Goal: Task Accomplishment & Management: Manage account settings

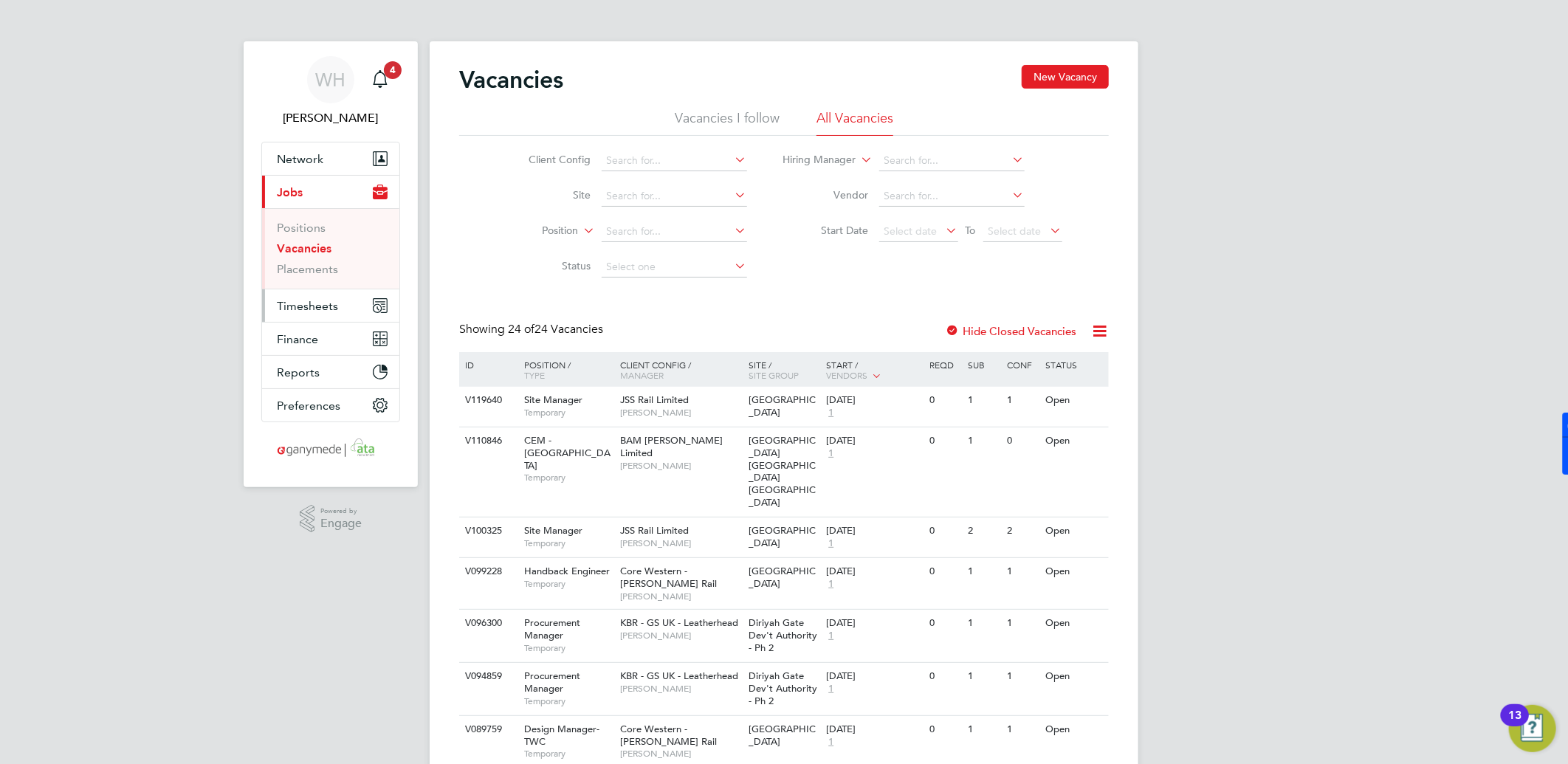
click at [305, 303] on span "Timesheets" at bounding box center [307, 306] width 61 height 14
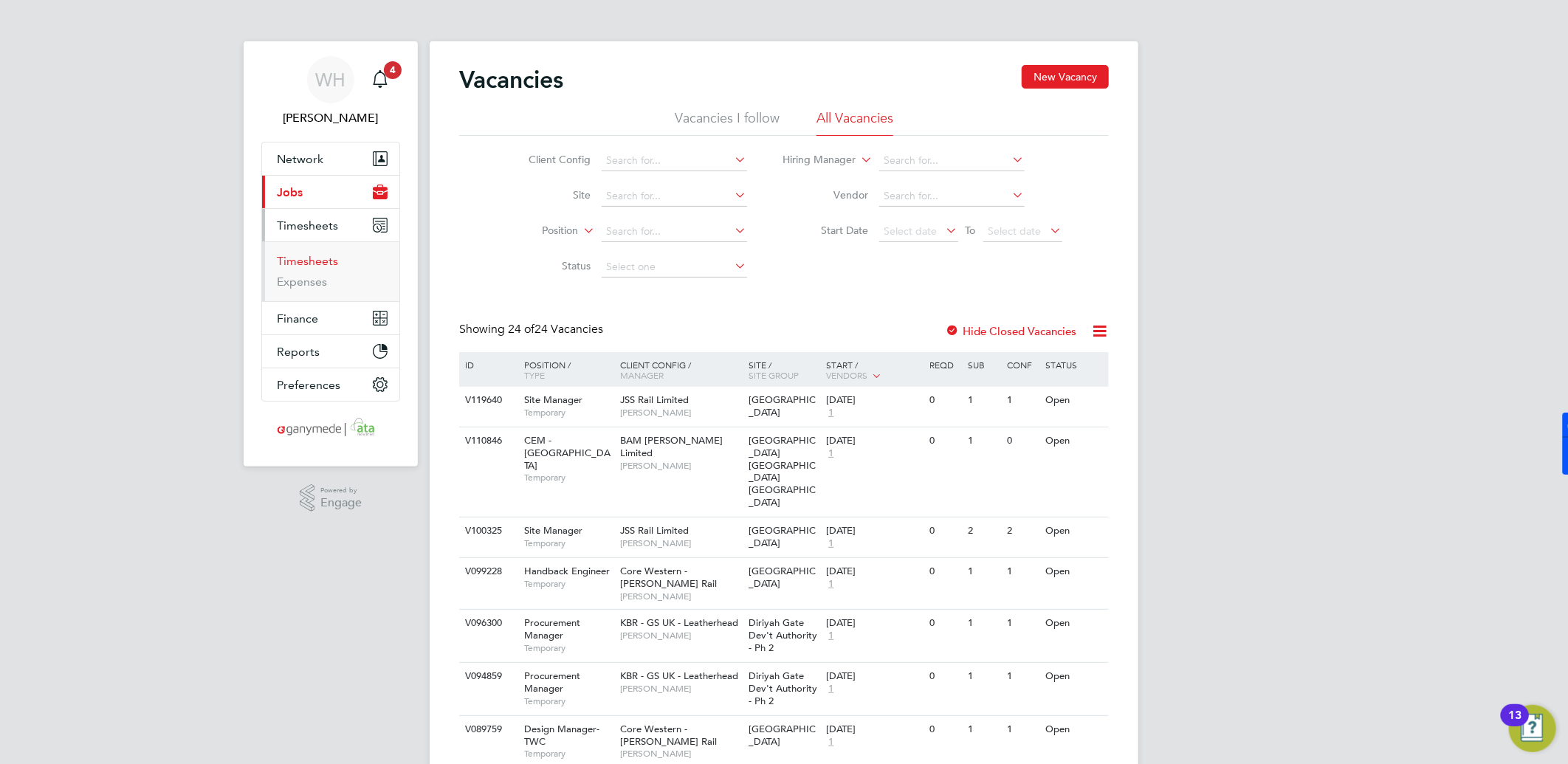
click at [308, 263] on link "Timesheets" at bounding box center [307, 261] width 61 height 14
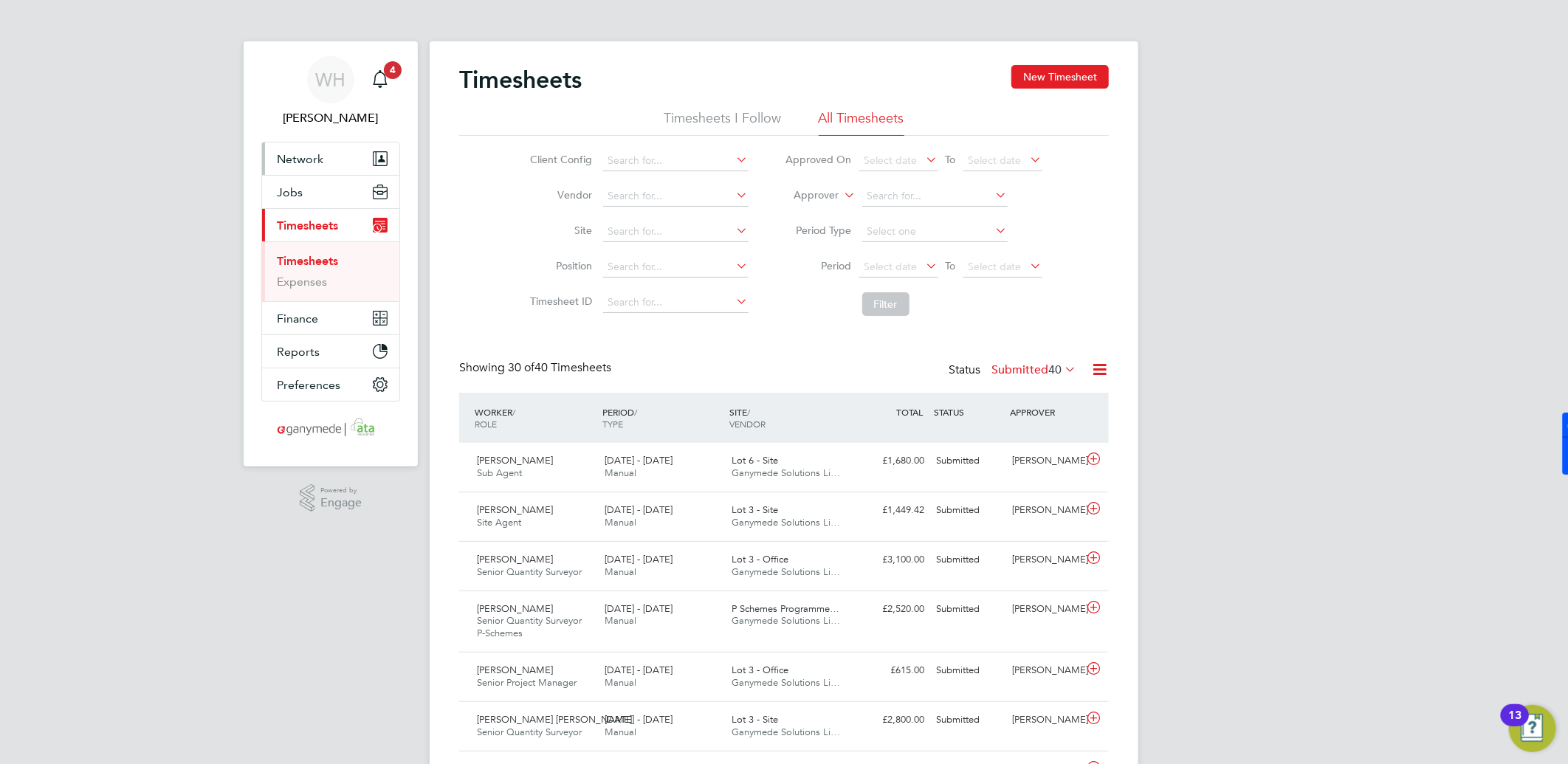
click at [278, 157] on span "Network" at bounding box center [300, 159] width 47 height 14
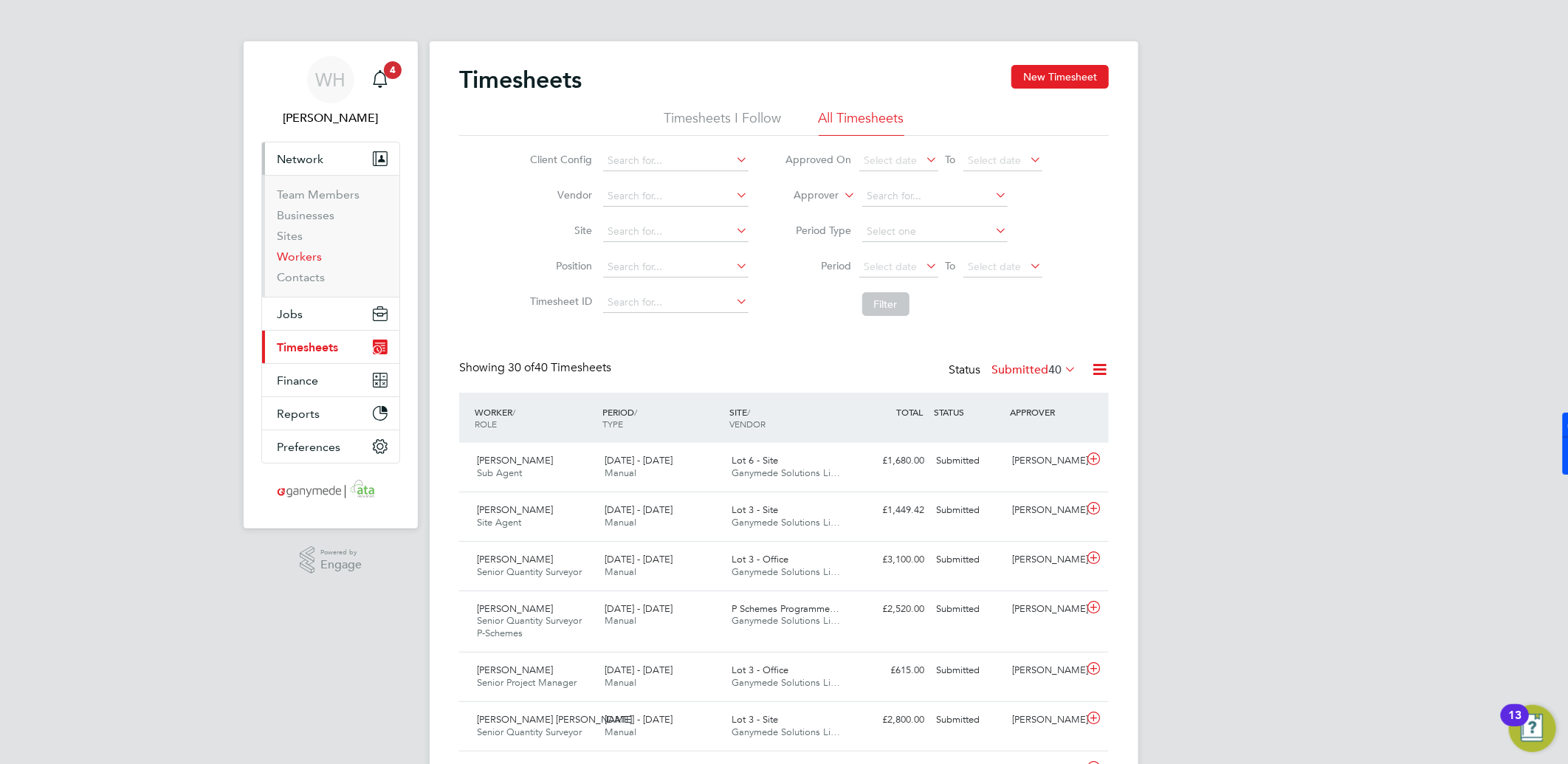
click at [302, 249] on link "Workers" at bounding box center [299, 256] width 45 height 14
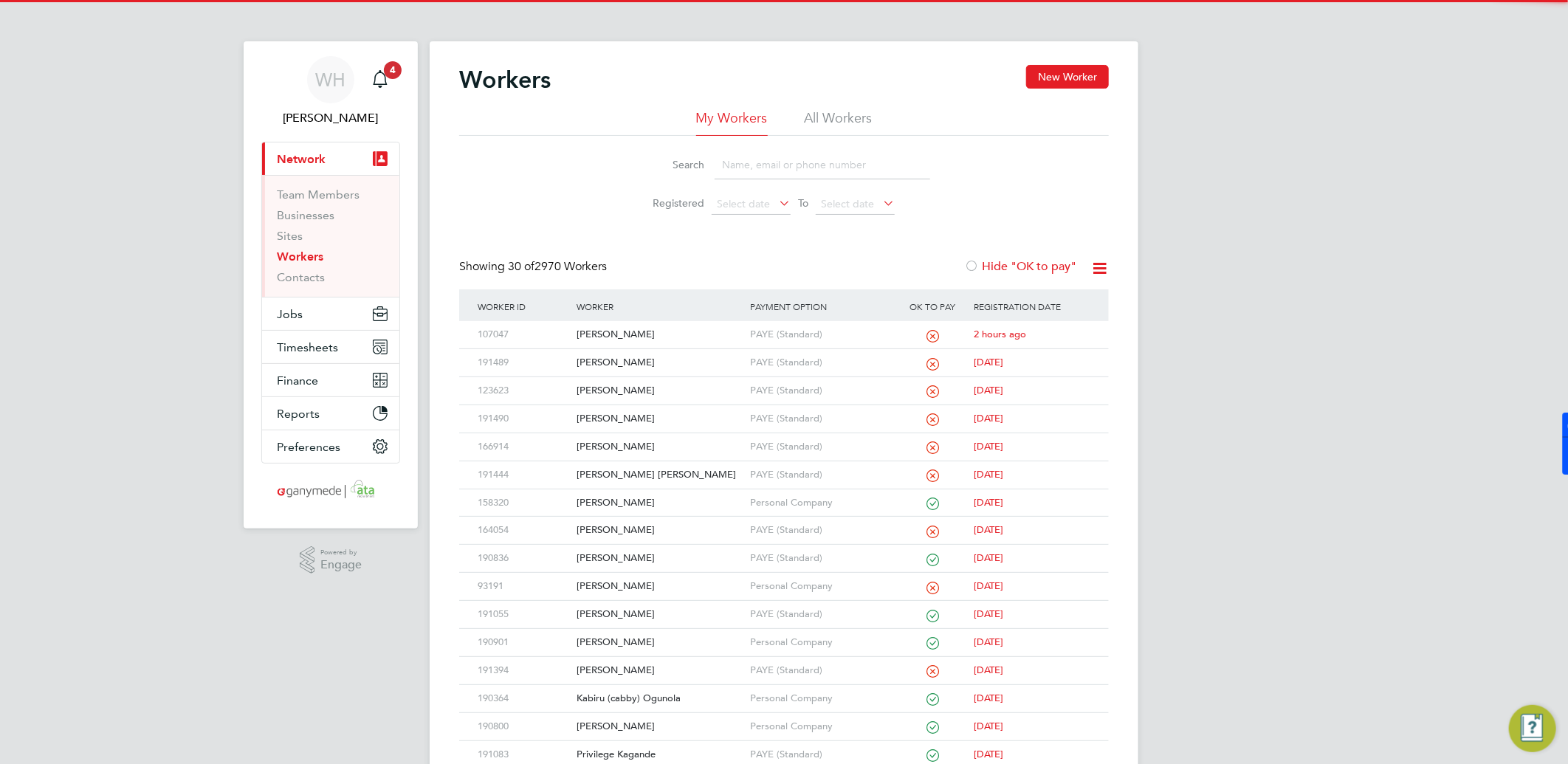
click at [719, 165] on input at bounding box center [822, 165] width 215 height 29
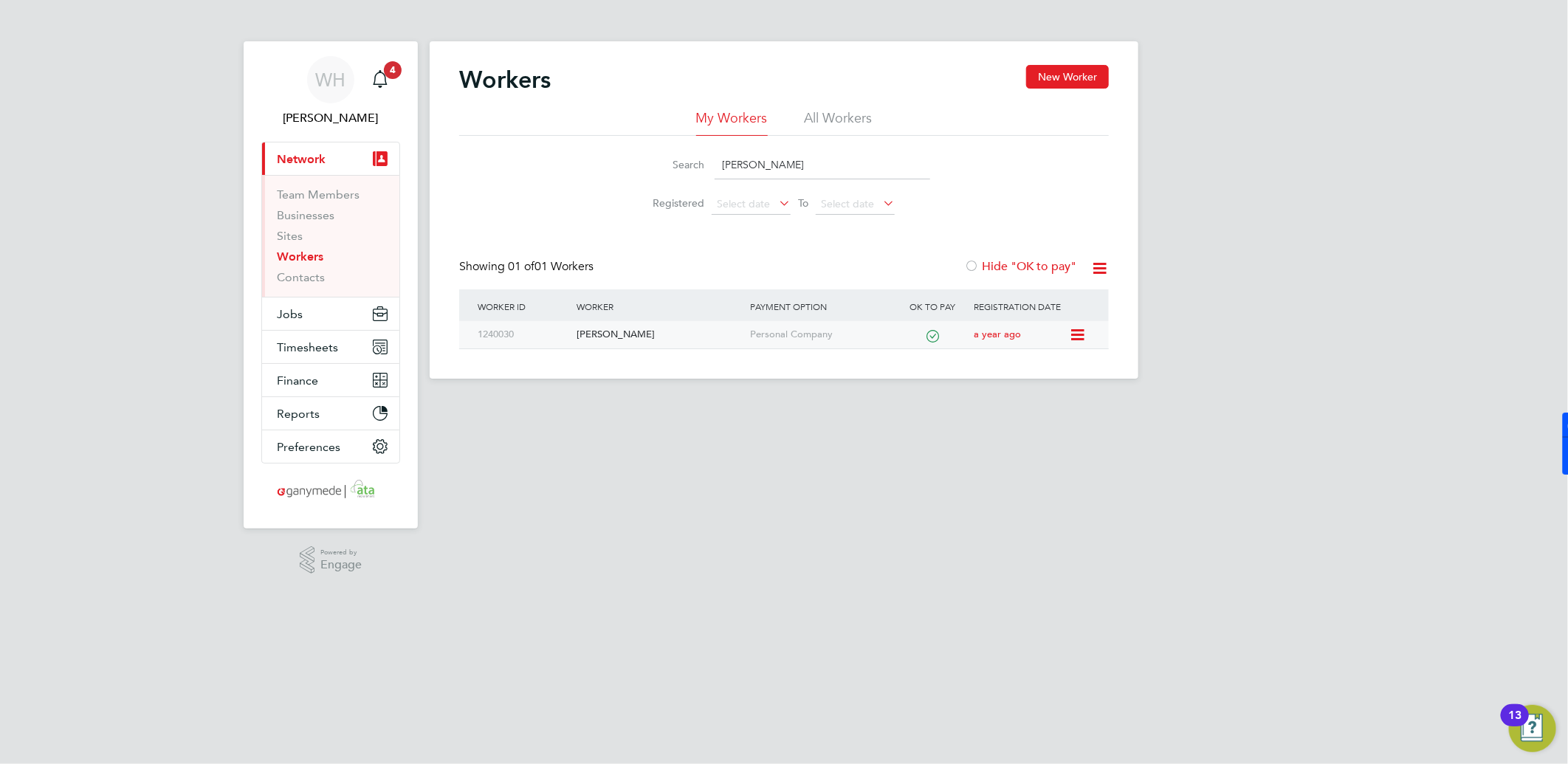
type input "[PERSON_NAME]"
click at [566, 328] on div "1240030" at bounding box center [523, 335] width 99 height 27
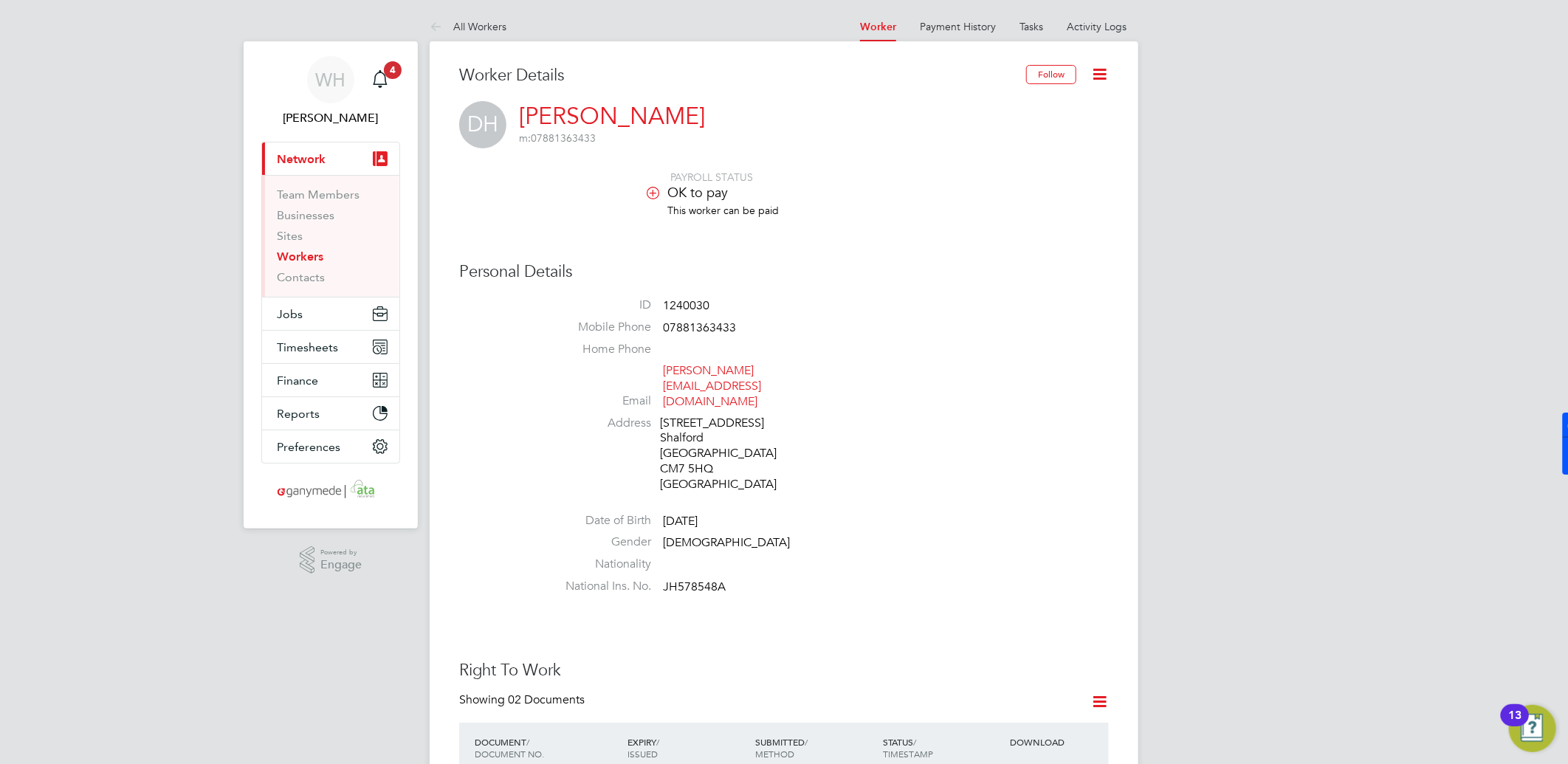
click at [1107, 72] on icon at bounding box center [1099, 74] width 18 height 18
click at [986, 168] on li "Edit Personal Details e" at bounding box center [1015, 172] width 184 height 20
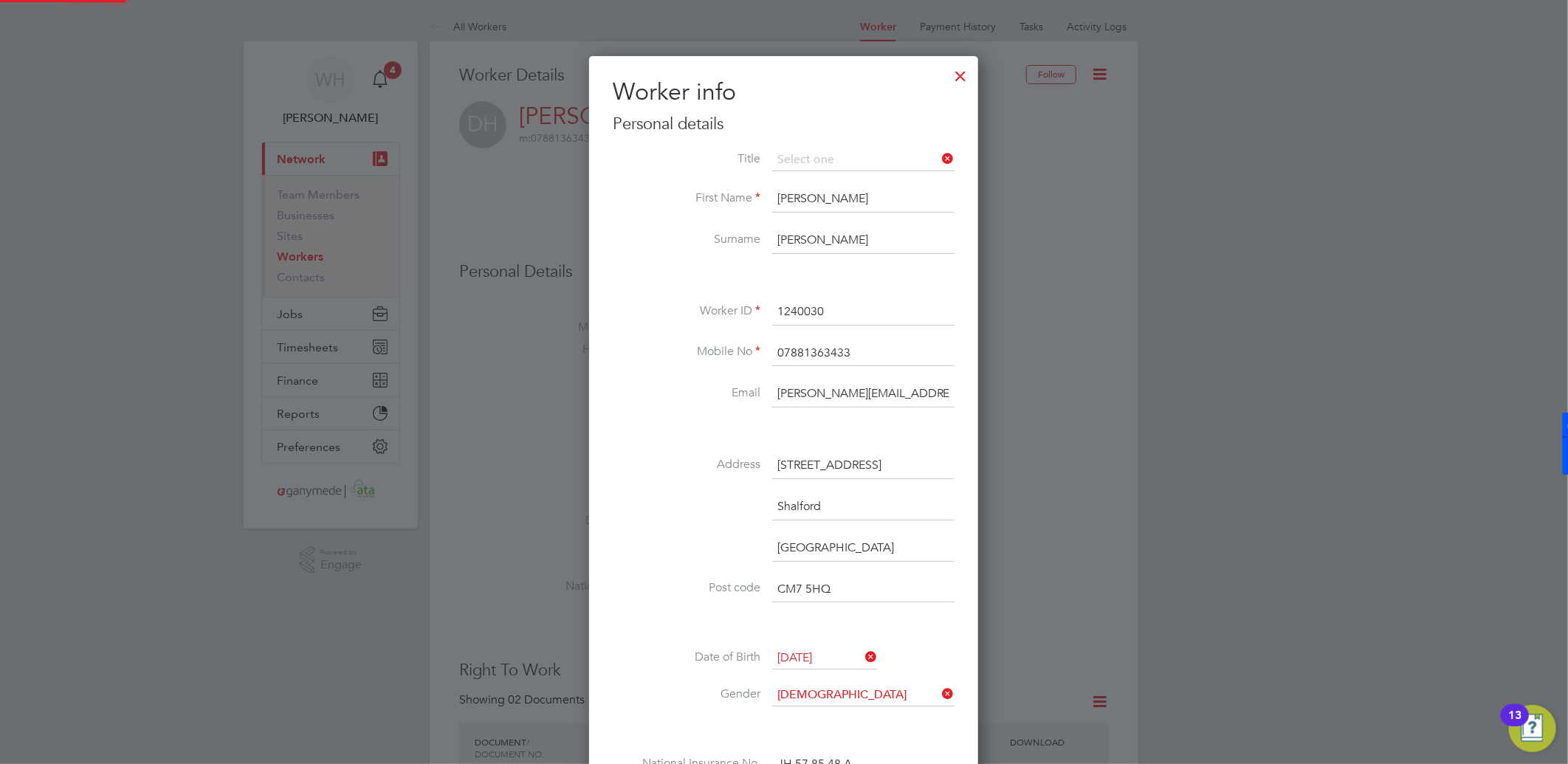
scroll to position [875, 389]
click at [902, 395] on input "d.huggett@eldaconstruction.co.uk" at bounding box center [863, 394] width 182 height 26
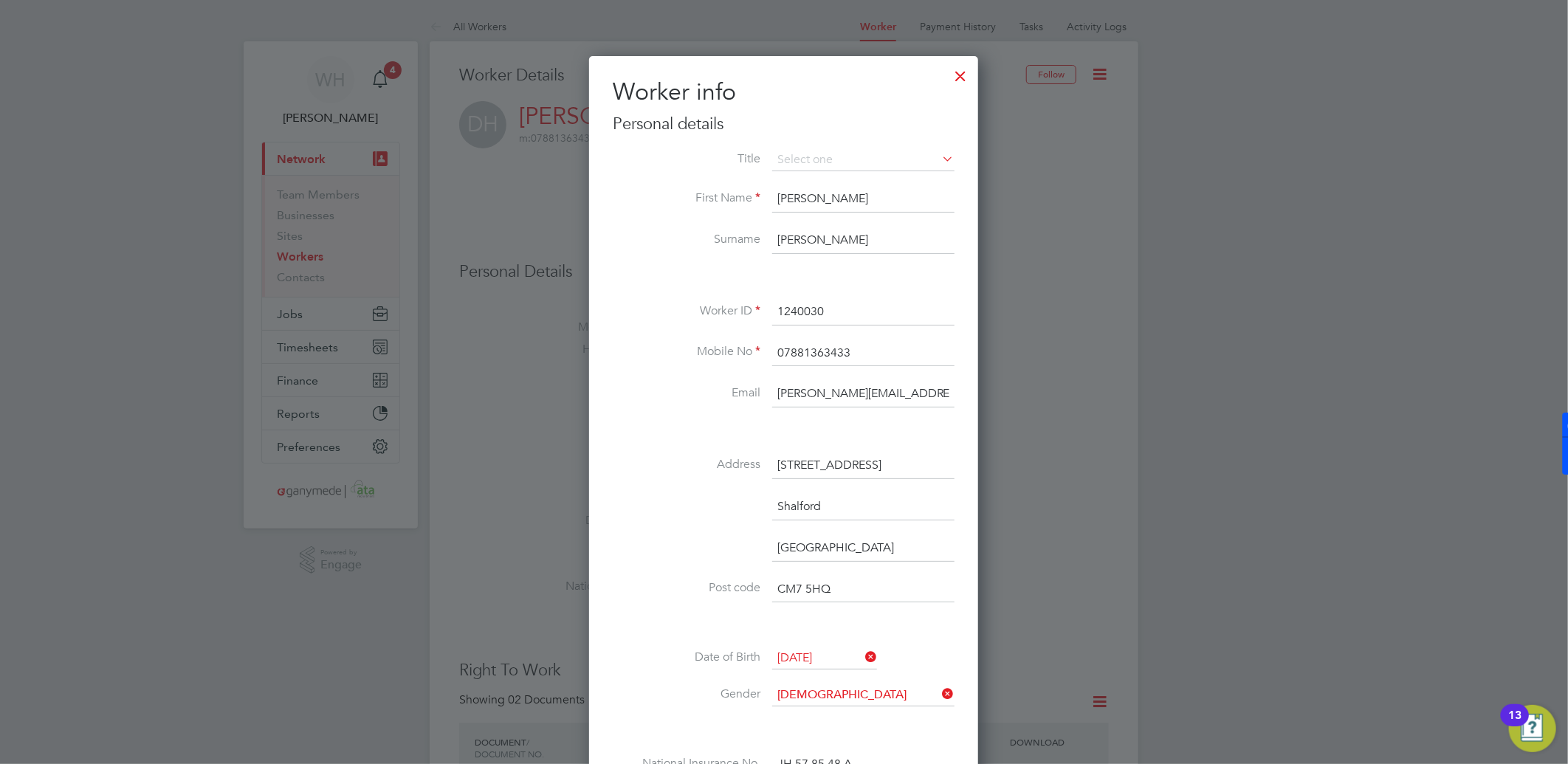
click at [902, 395] on input "d.huggett@eldaconstruction.co.uk" at bounding box center [863, 394] width 182 height 26
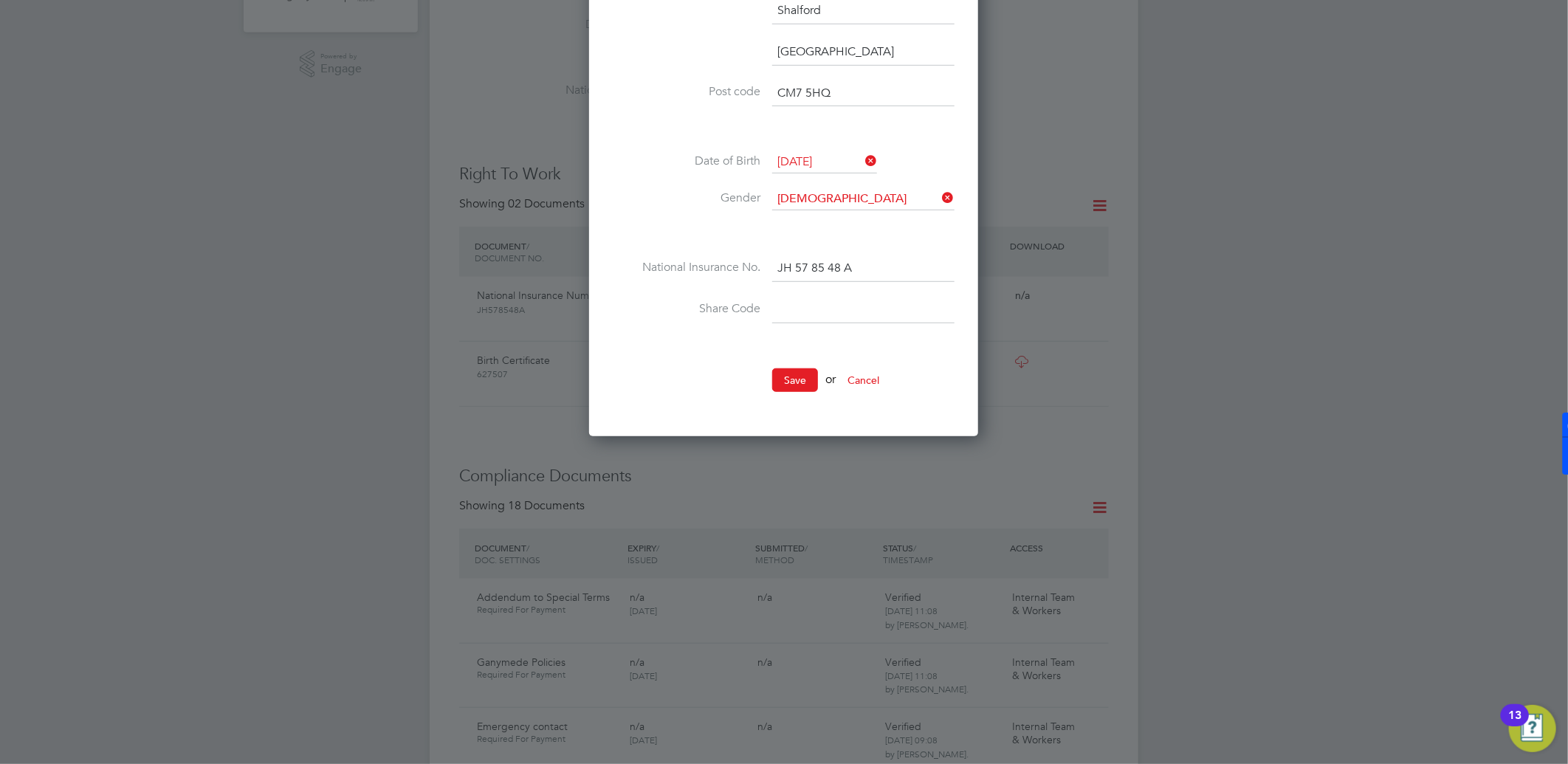
scroll to position [574, 0]
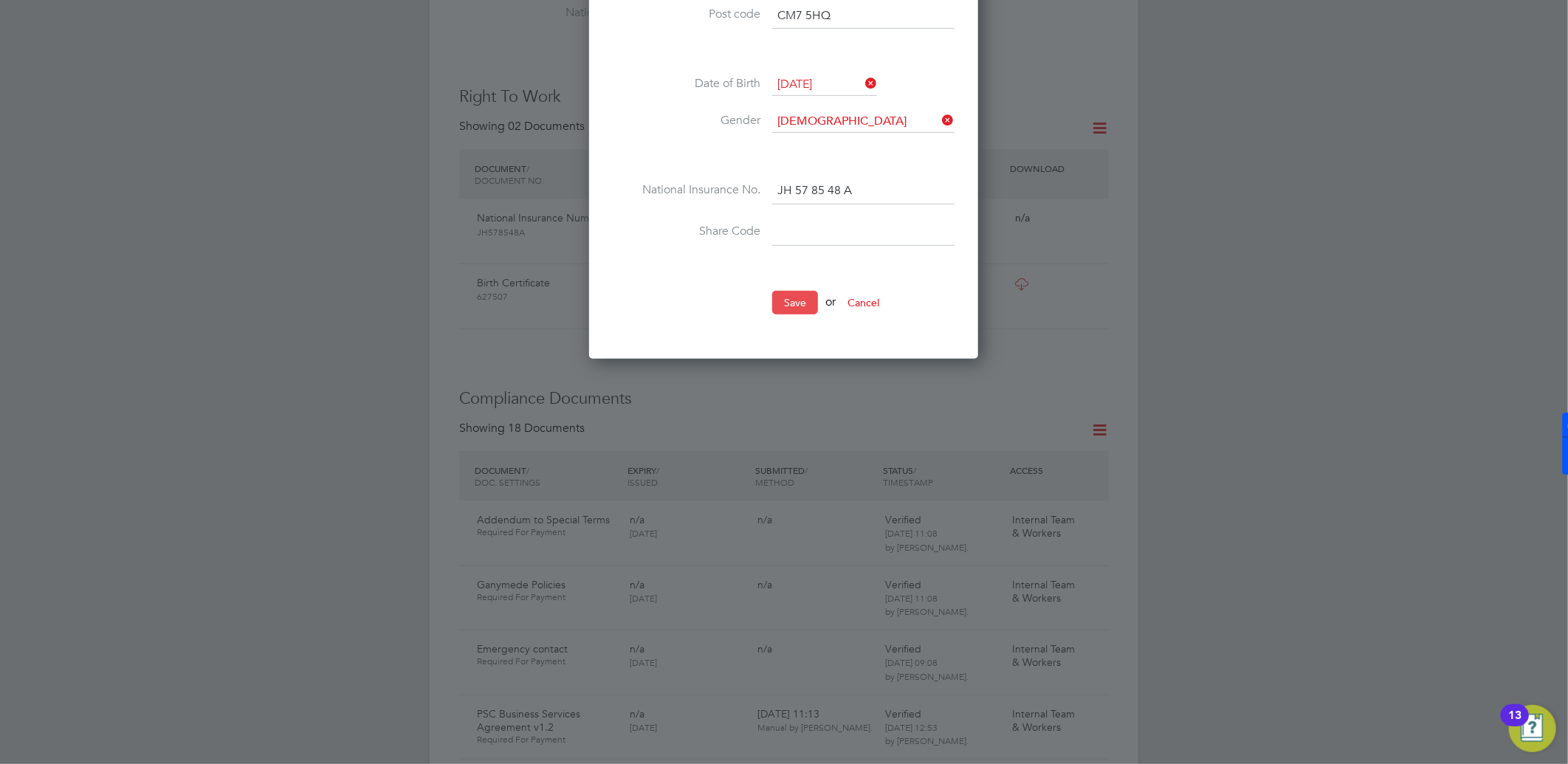
type input "david.huggett@morrisonconstruction.co.uk"
click at [800, 298] on button "Save" at bounding box center [795, 302] width 46 height 23
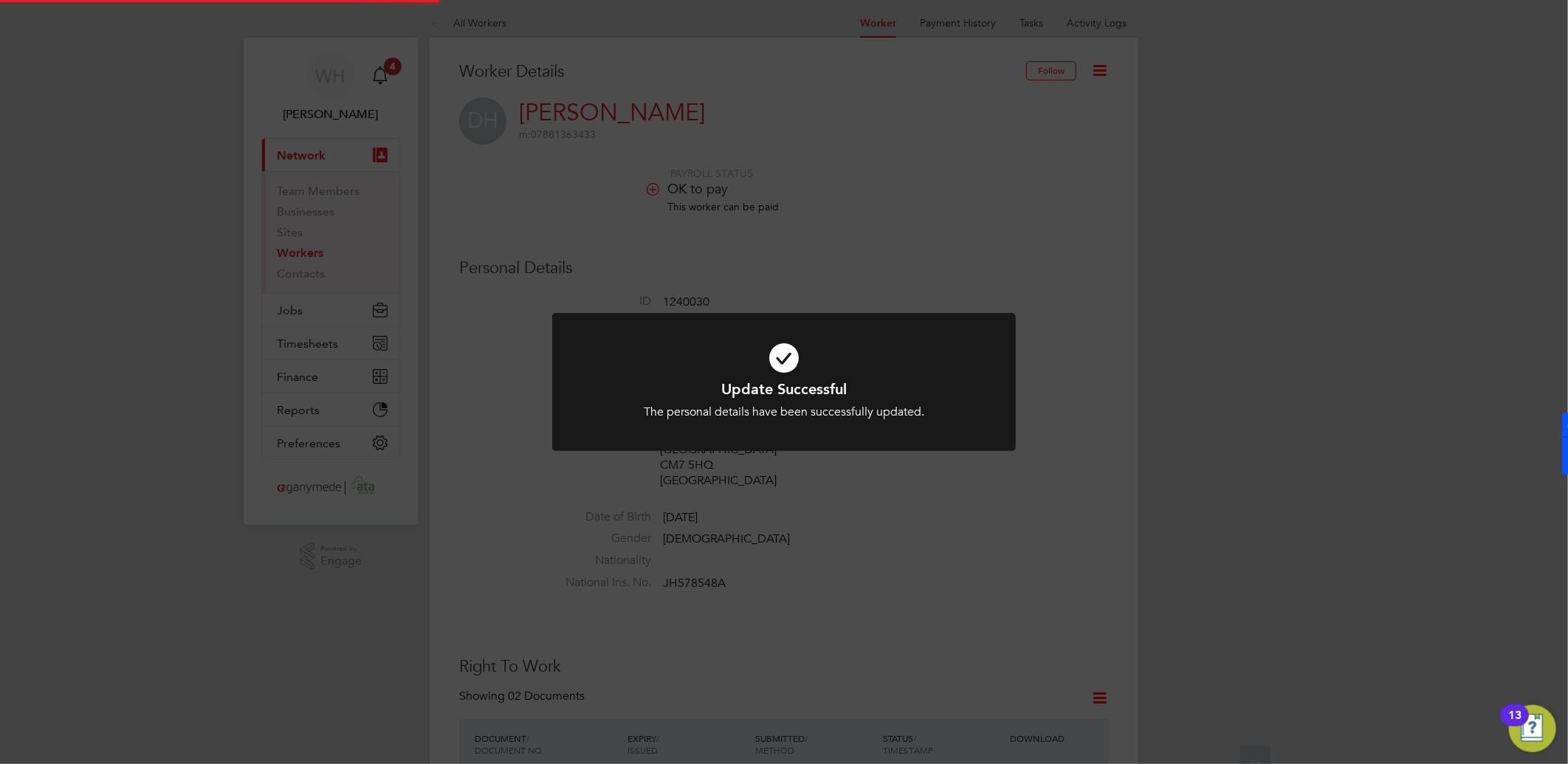
scroll to position [0, 0]
click at [1090, 292] on div "Update Successful The personal details have been successfully updated. Cancel O…" at bounding box center [784, 382] width 1568 height 764
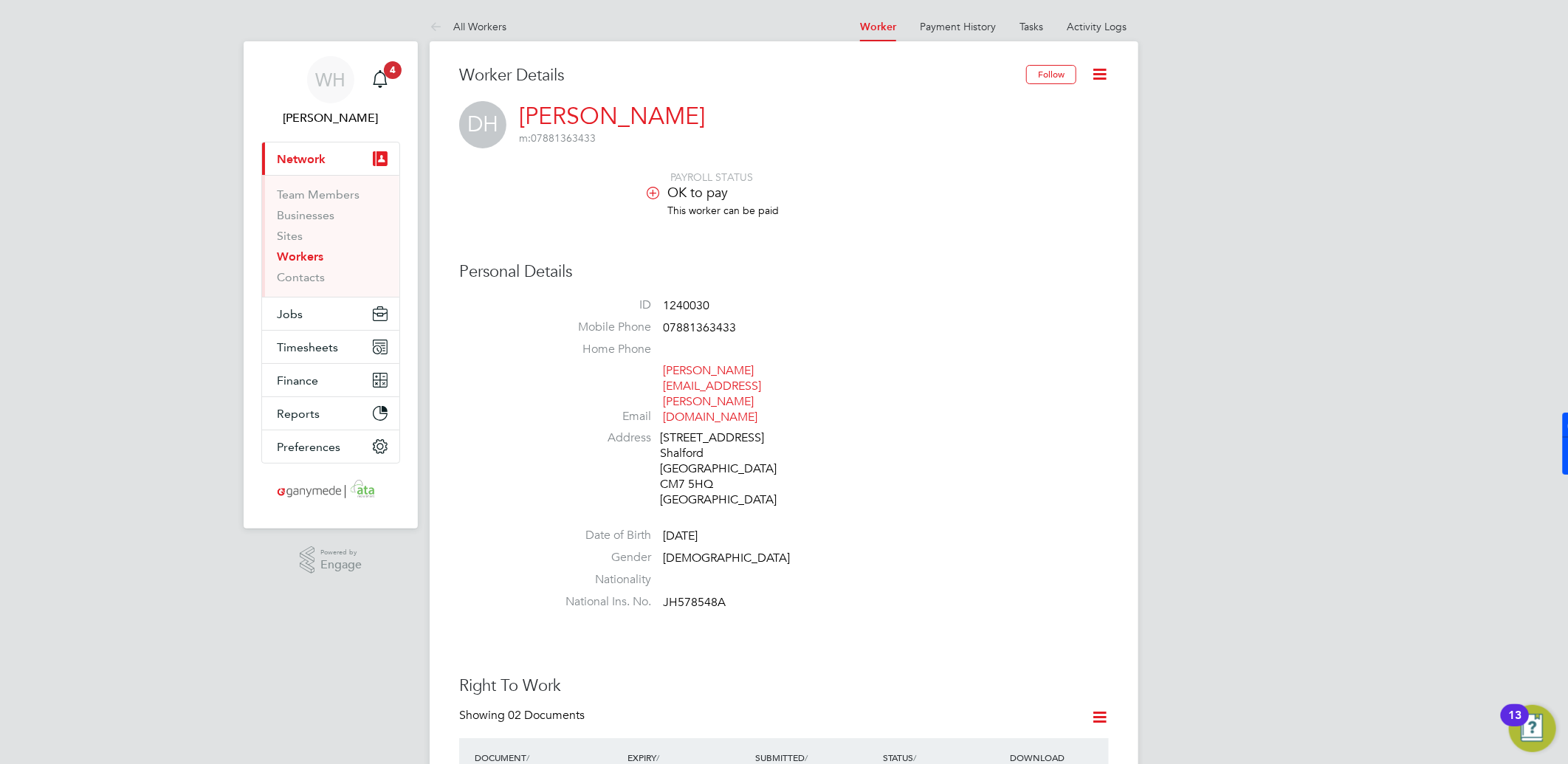
click at [1098, 76] on icon at bounding box center [1099, 74] width 18 height 18
click at [978, 107] on li "Invite Worker" at bounding box center [1015, 109] width 184 height 20
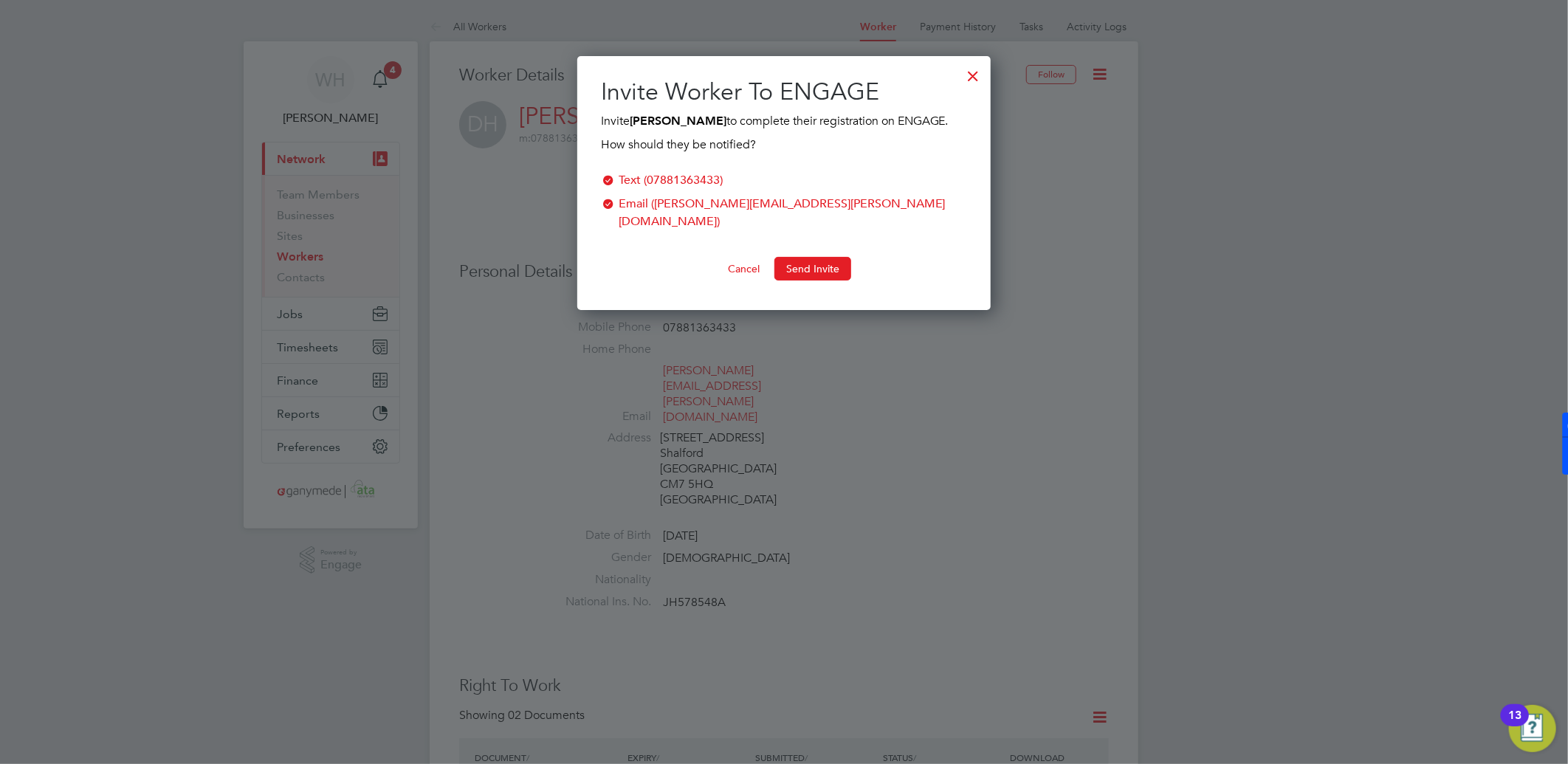
scroll to position [237, 414]
click at [808, 257] on button "Send Invite" at bounding box center [813, 268] width 77 height 23
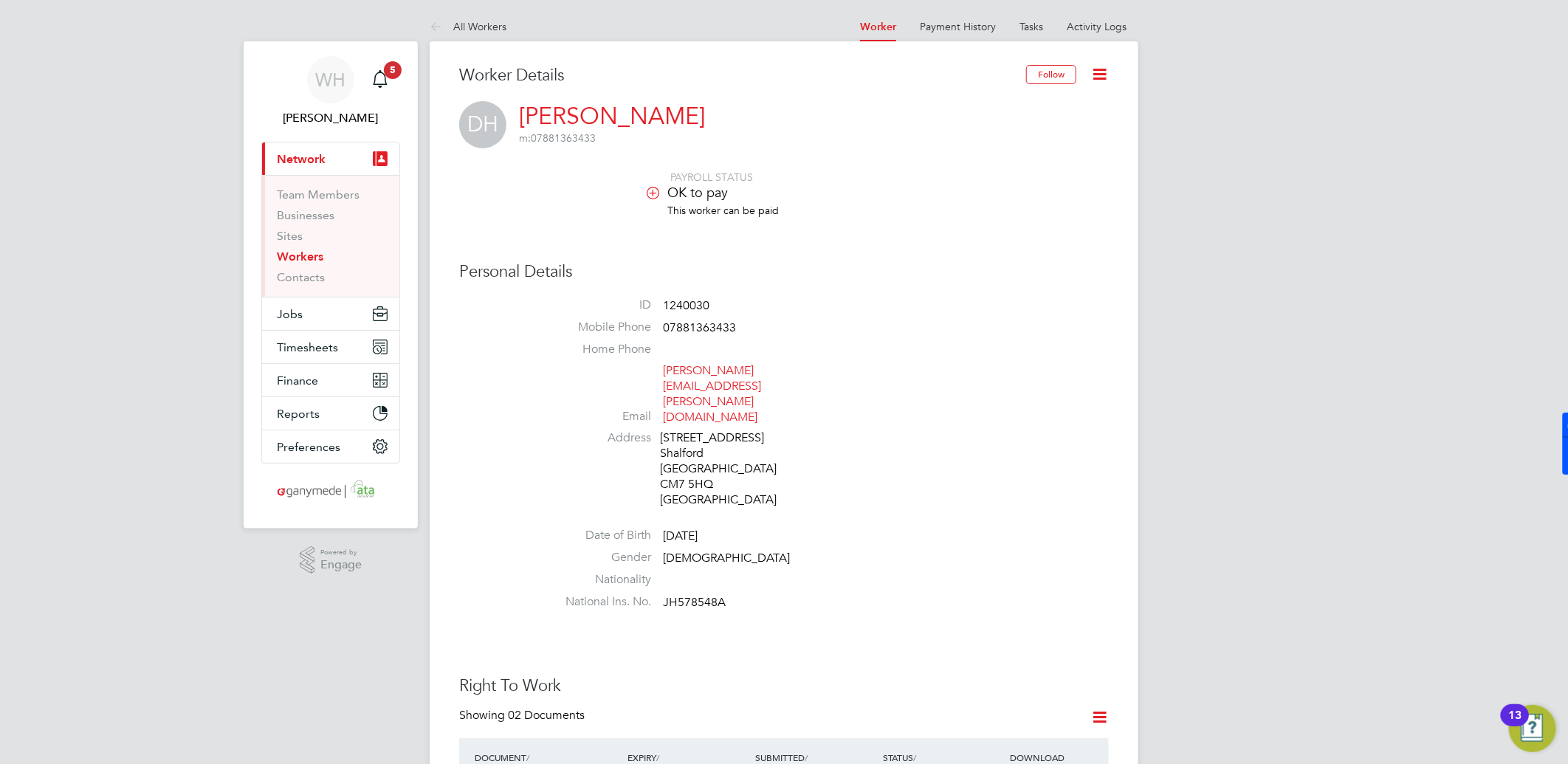
click at [1093, 262] on div "Invitation Sent The worker has been notified. Cancel Okay" at bounding box center [784, 382] width 1568 height 764
click at [294, 342] on span "Timesheets" at bounding box center [307, 347] width 61 height 14
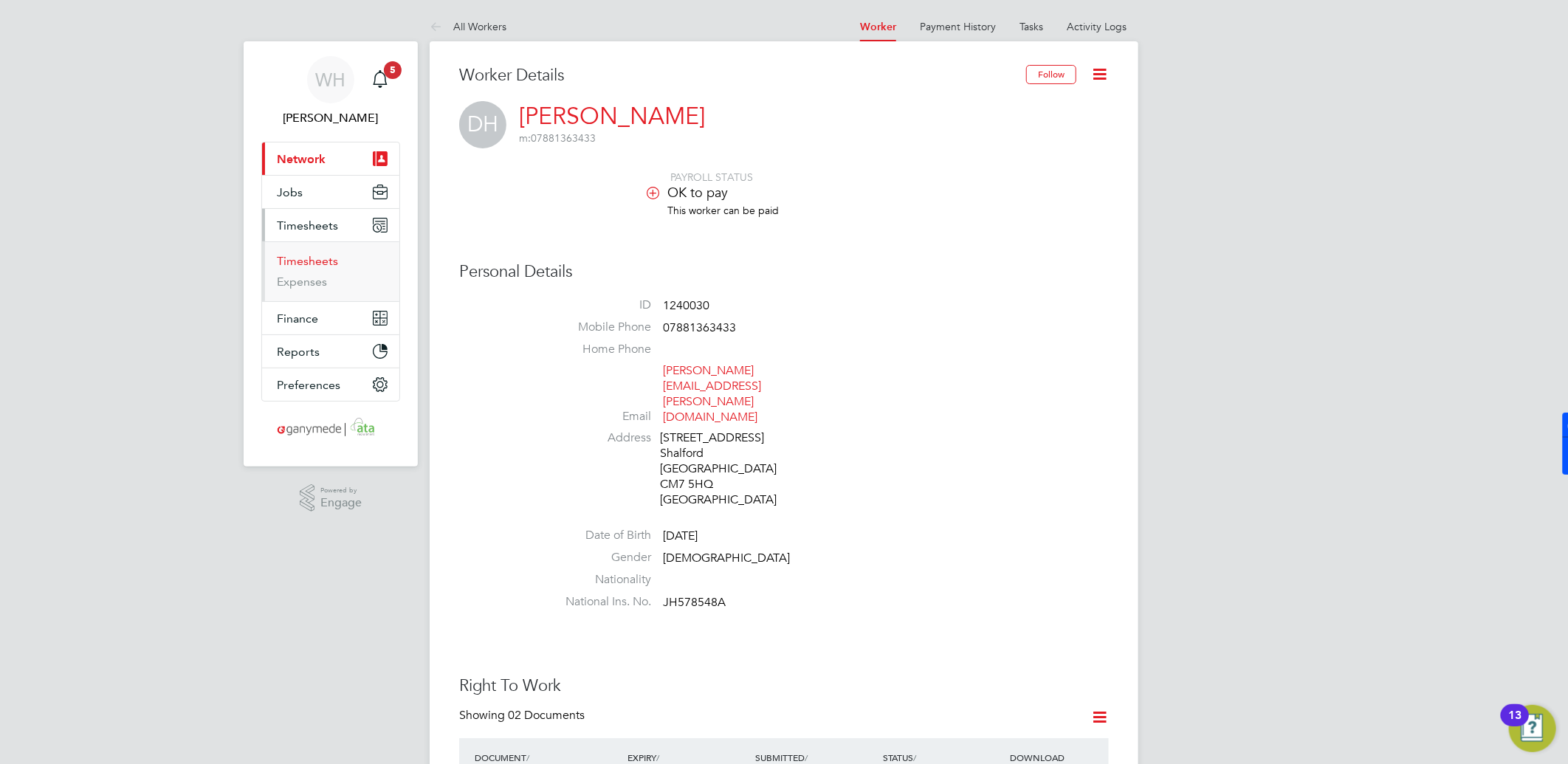
click at [306, 257] on link "Timesheets" at bounding box center [307, 261] width 61 height 14
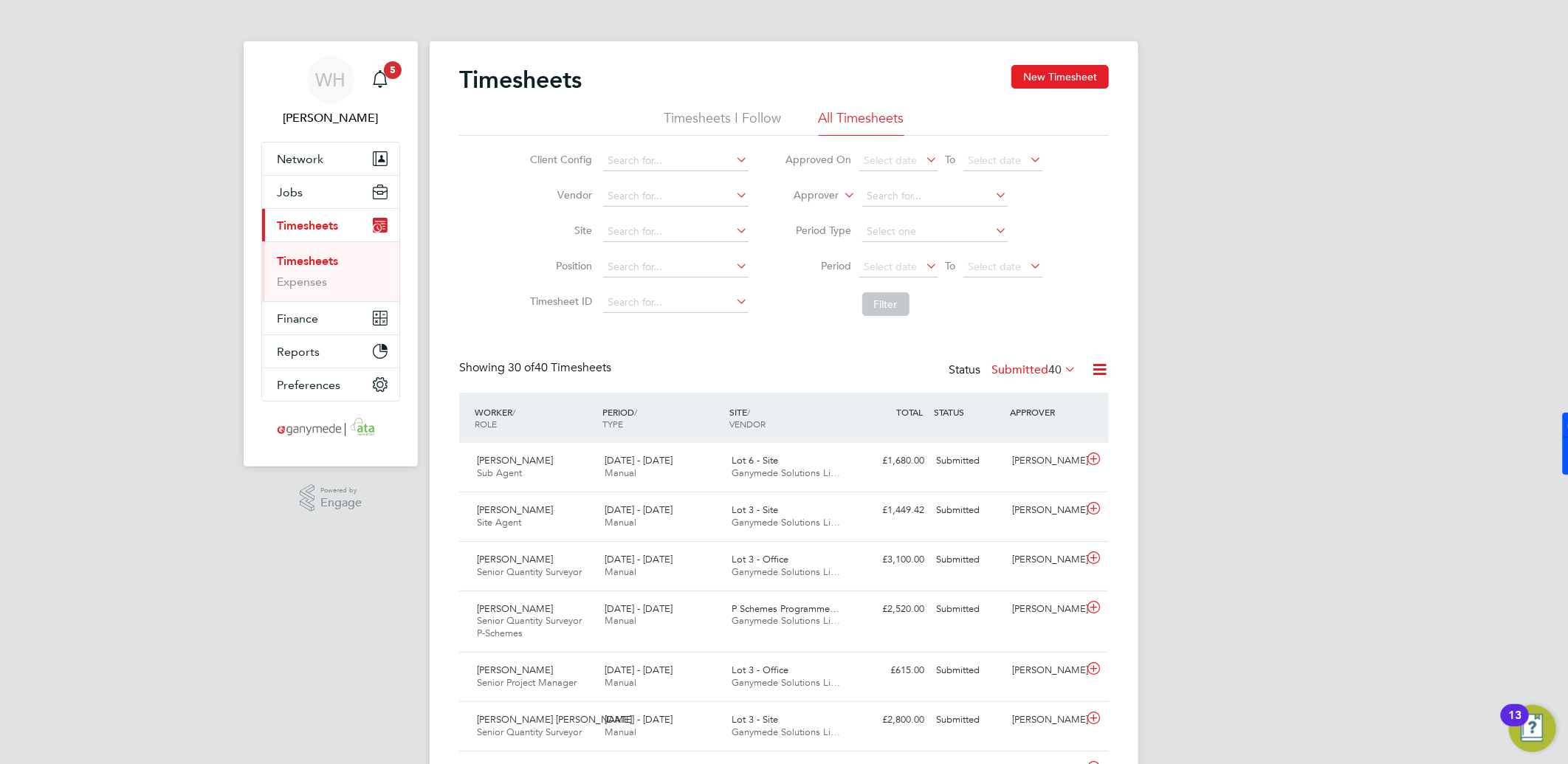
click at [305, 260] on link "Timesheets" at bounding box center [307, 261] width 61 height 14
click at [1059, 82] on button "New Timesheet" at bounding box center [1059, 76] width 97 height 23
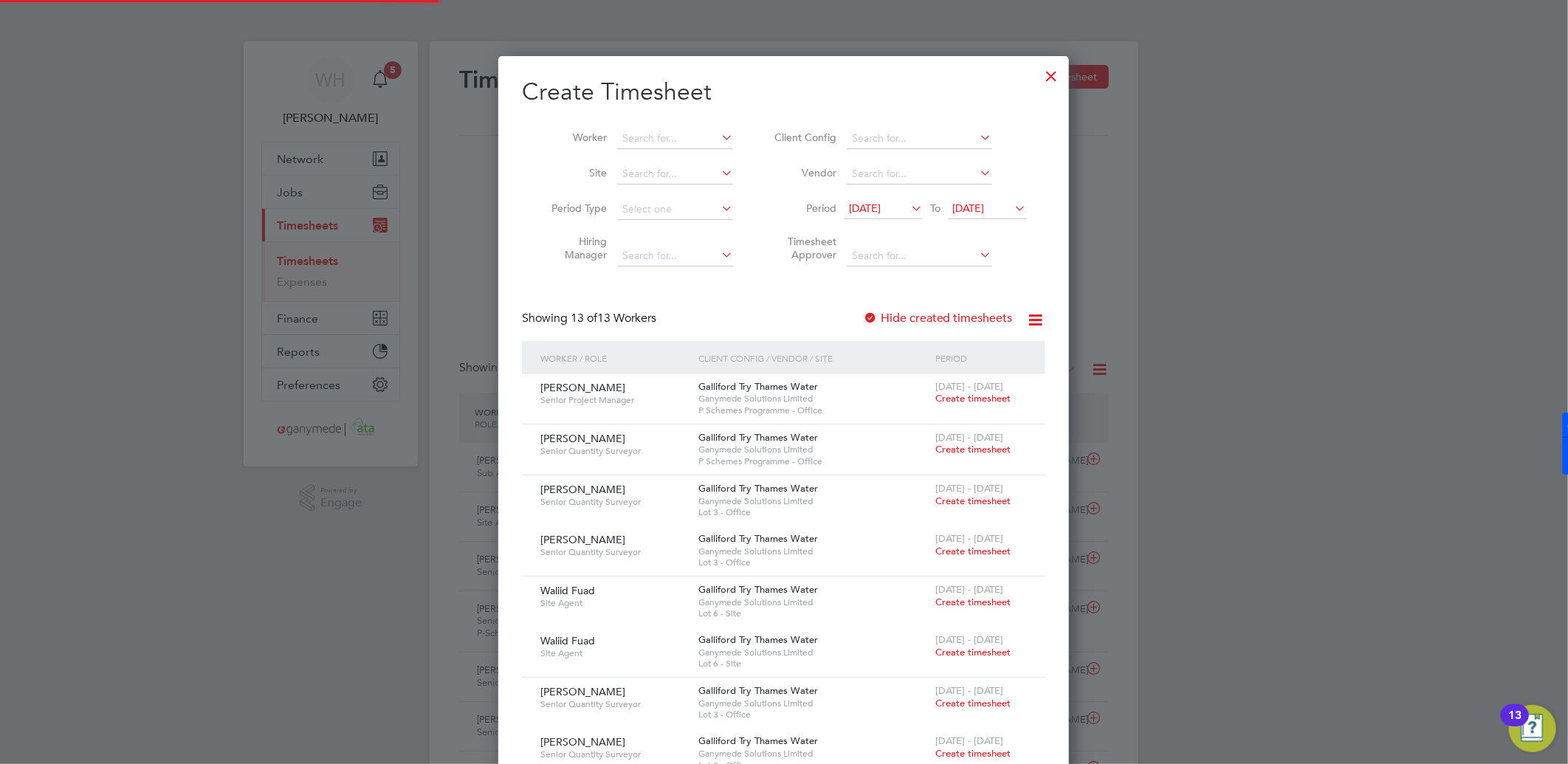
scroll to position [1313, 571]
click at [620, 139] on input at bounding box center [675, 138] width 116 height 20
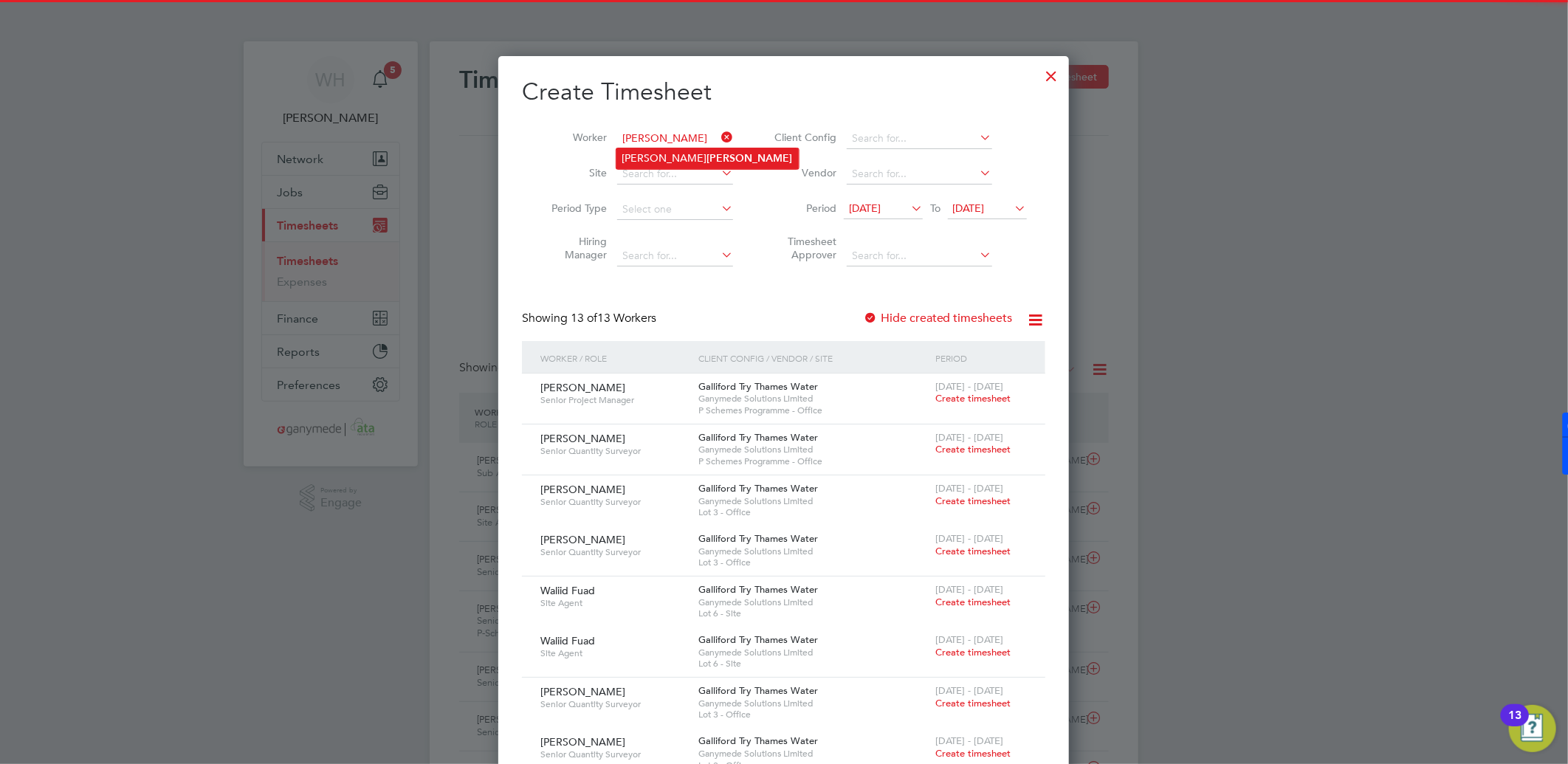
click at [645, 153] on li "David Huggett" at bounding box center [707, 158] width 182 height 20
type input "[PERSON_NAME]"
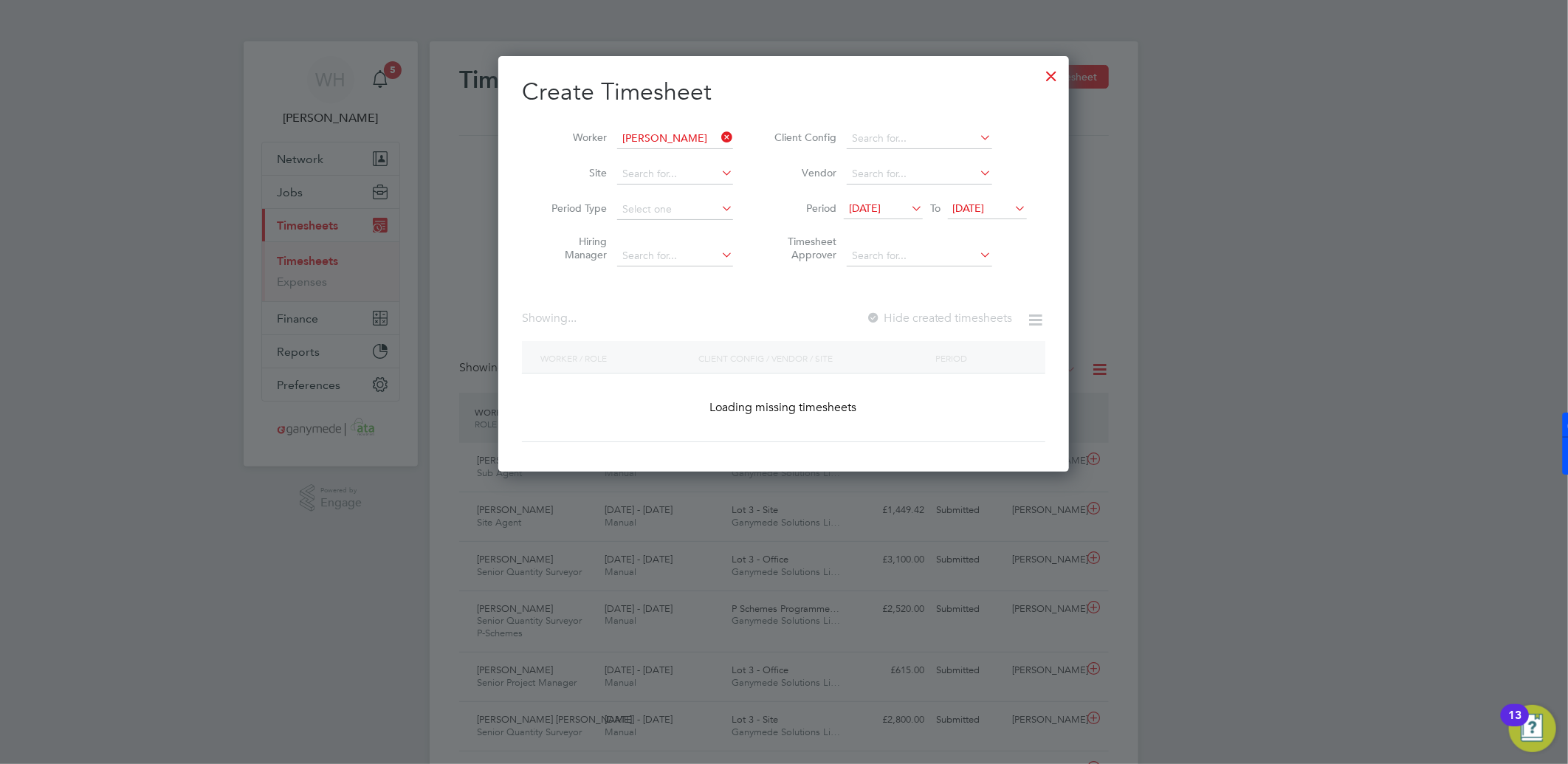
scroll to position [416, 571]
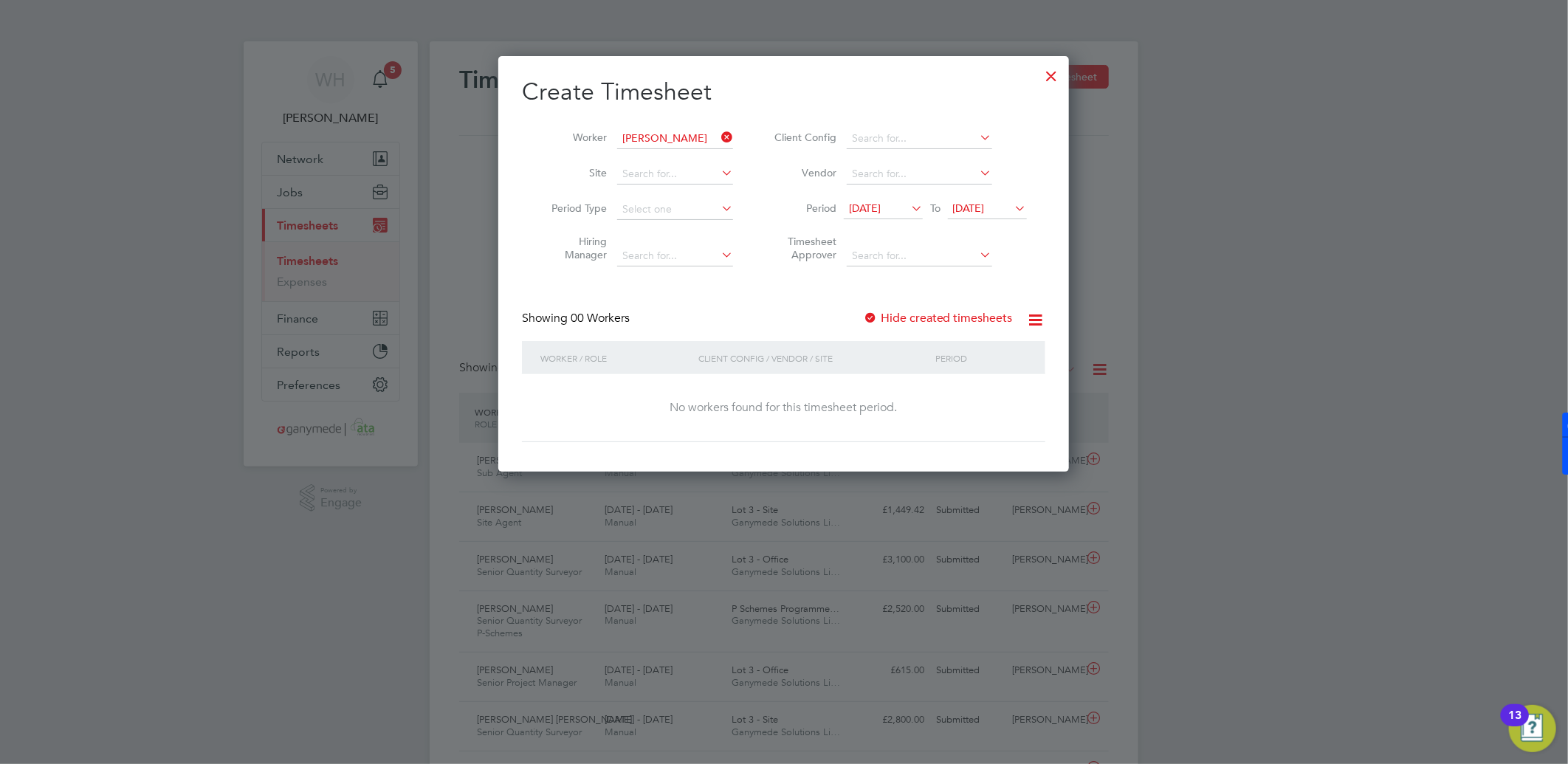
click at [874, 312] on div at bounding box center [871, 319] width 15 height 15
click at [880, 207] on span "12 Aug 2025" at bounding box center [864, 209] width 32 height 14
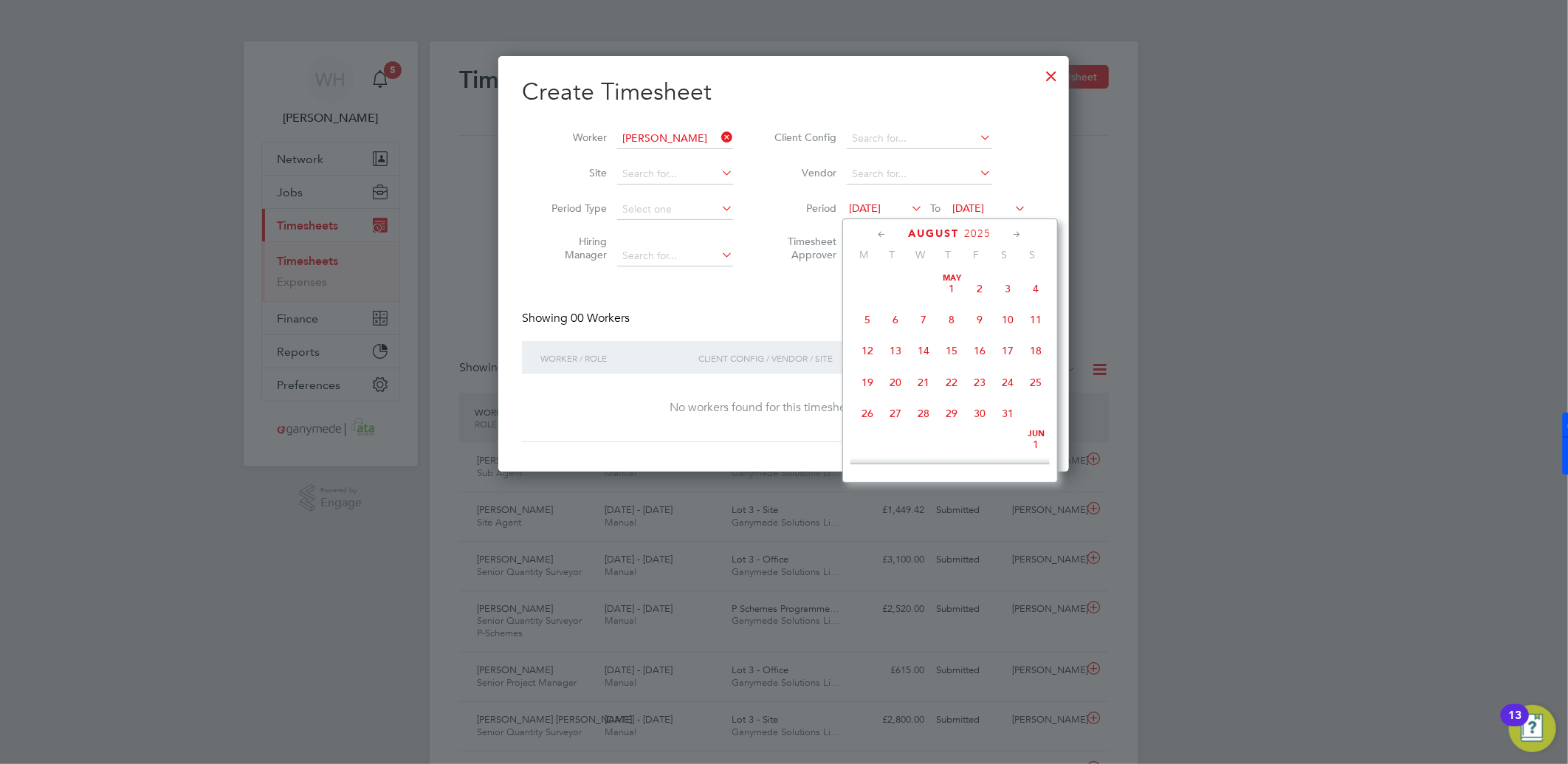
scroll to position [506, 0]
click at [868, 322] on span "4" at bounding box center [868, 312] width 28 height 28
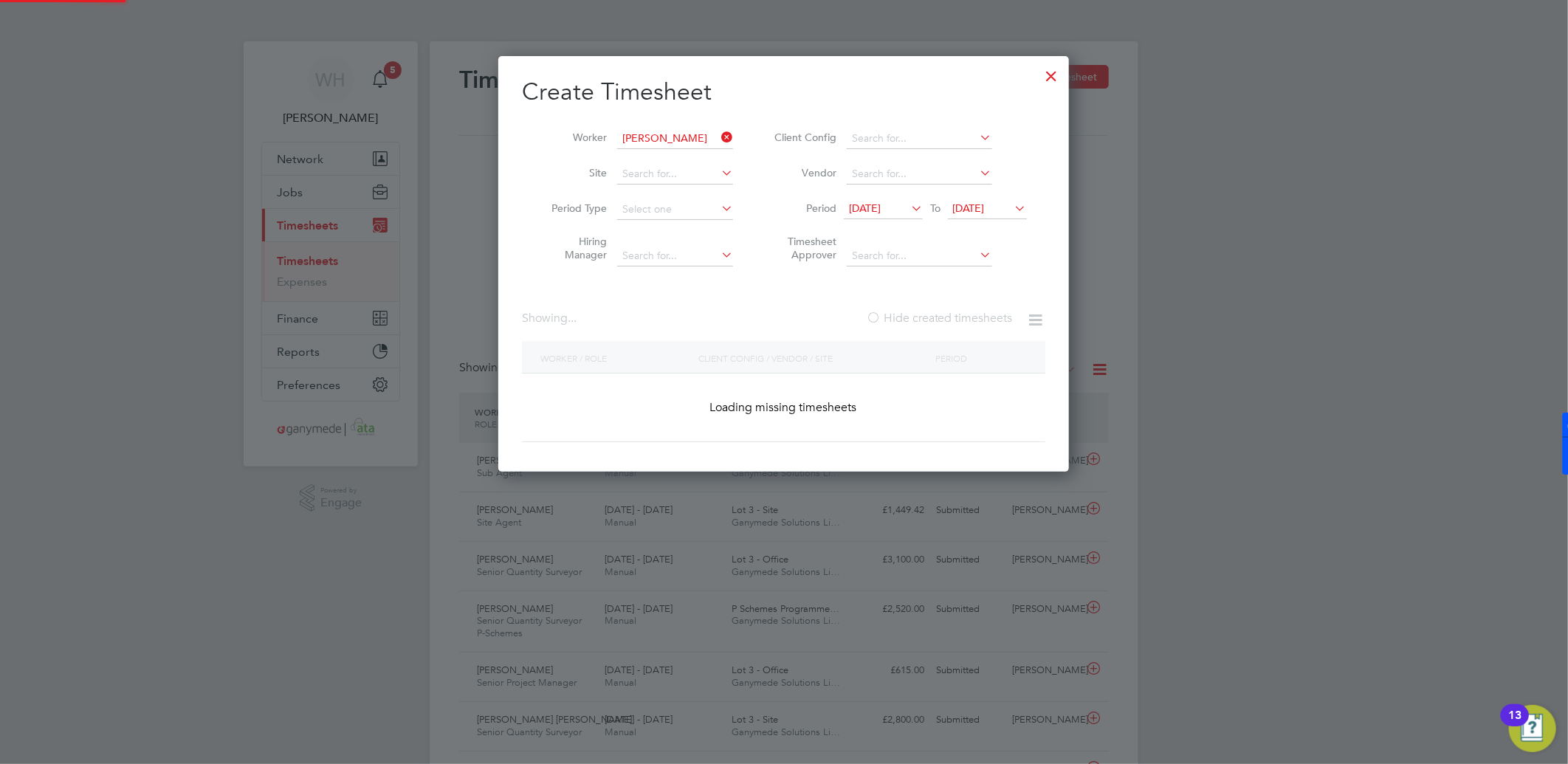
scroll to position [498, 571]
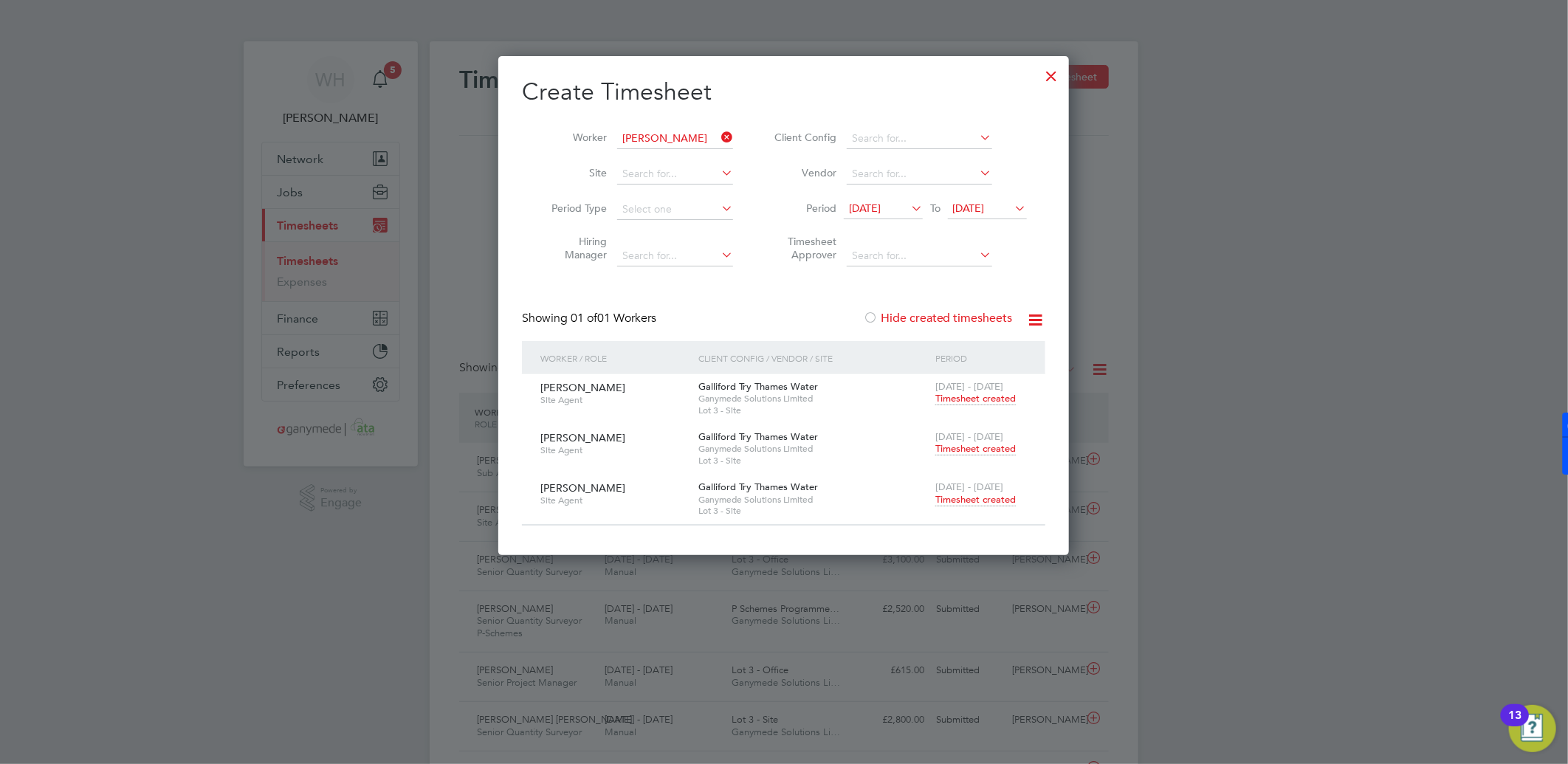
click at [984, 397] on span "Timesheet created" at bounding box center [976, 399] width 80 height 14
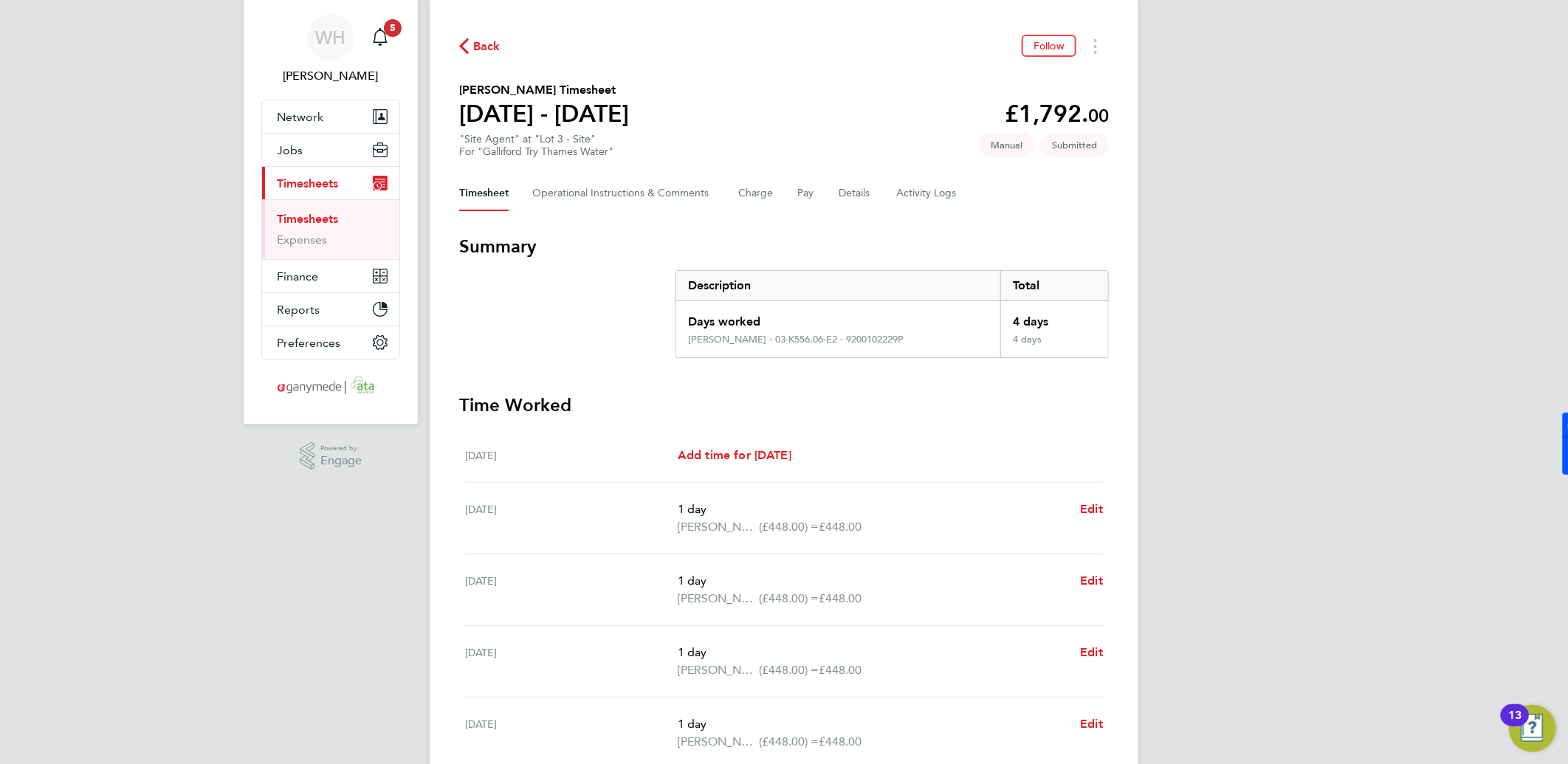
scroll to position [37, 0]
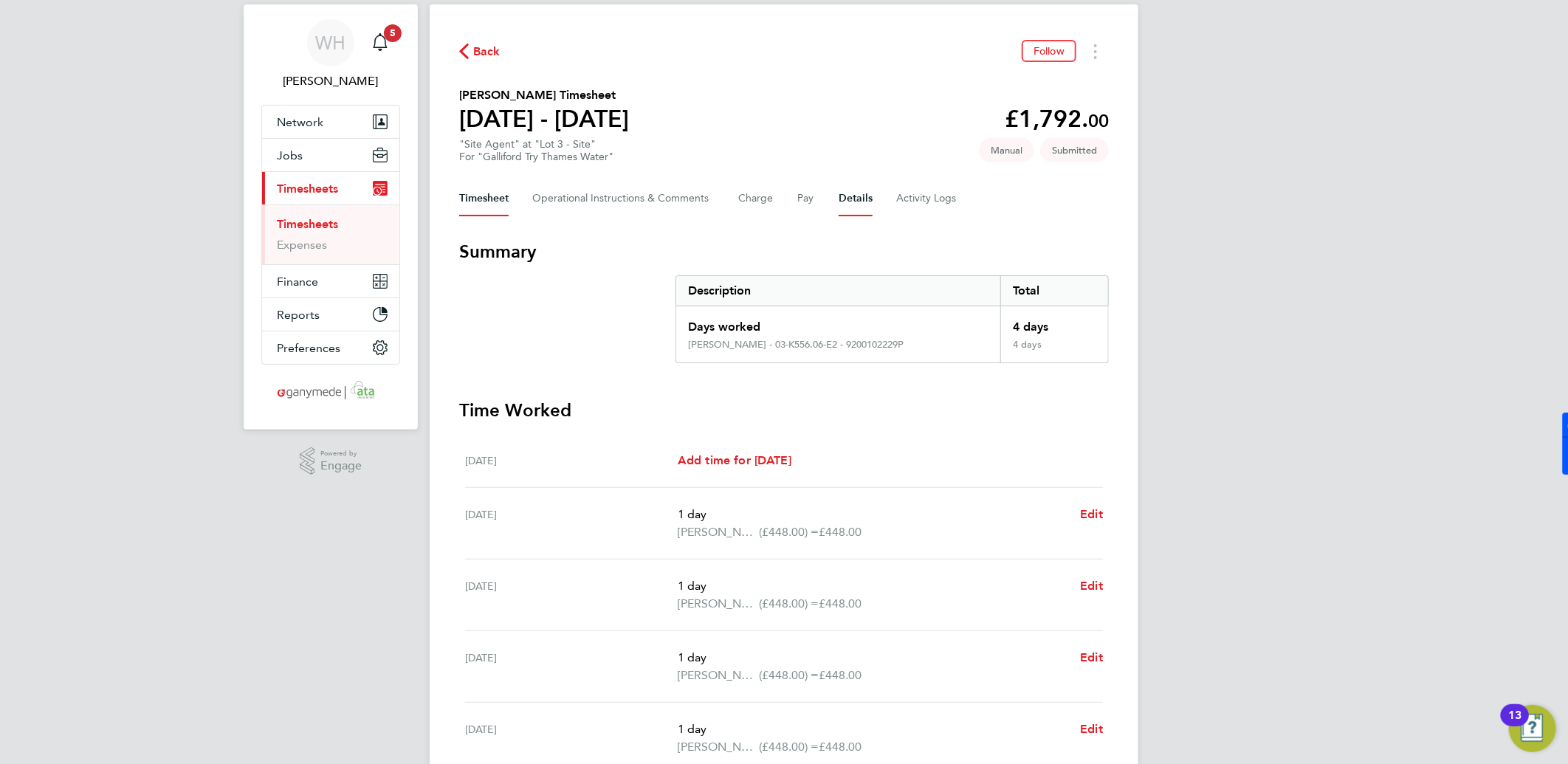
click at [855, 196] on button "Details" at bounding box center [855, 198] width 34 height 36
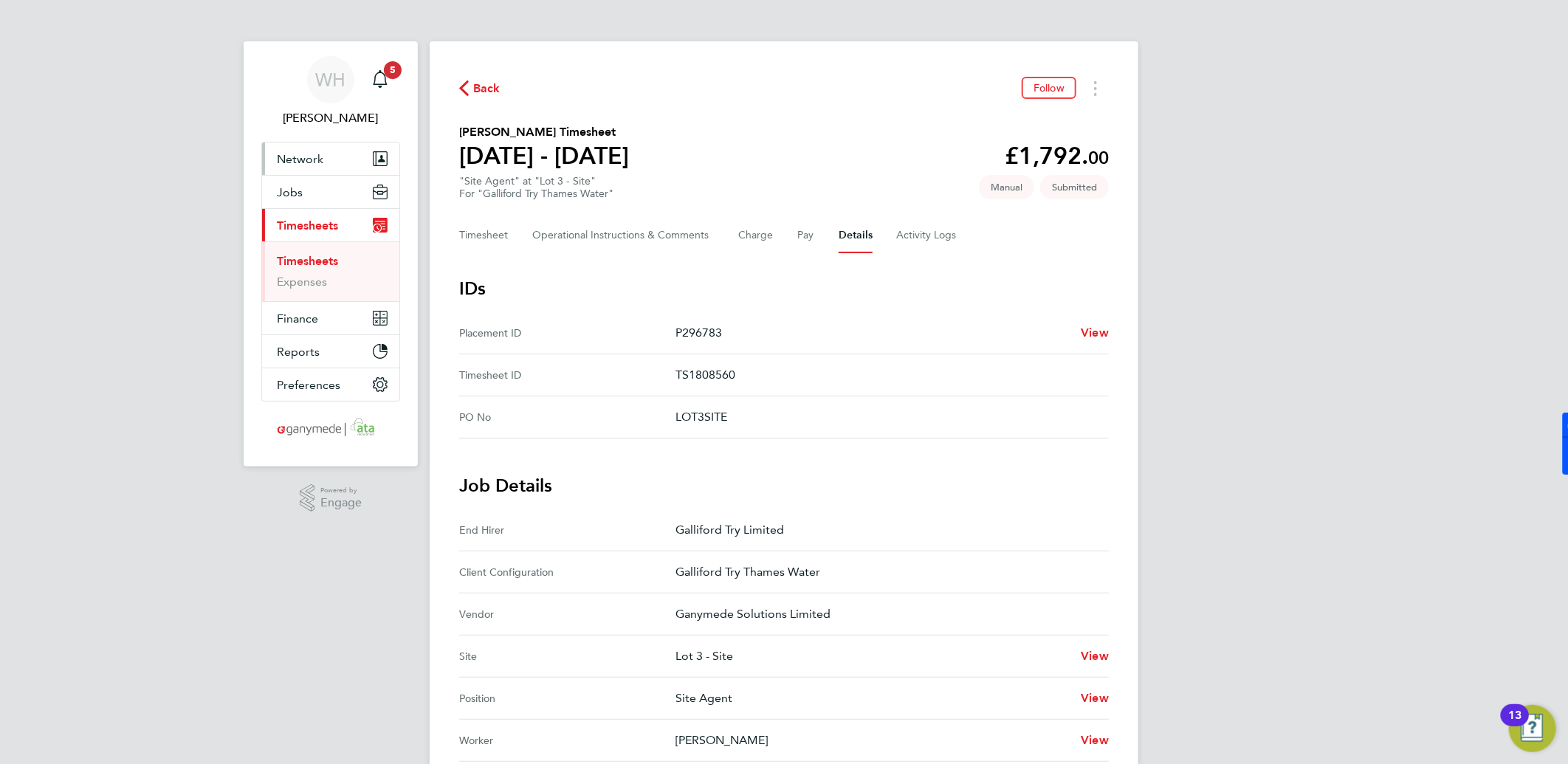
click at [311, 161] on span "Network" at bounding box center [300, 159] width 47 height 14
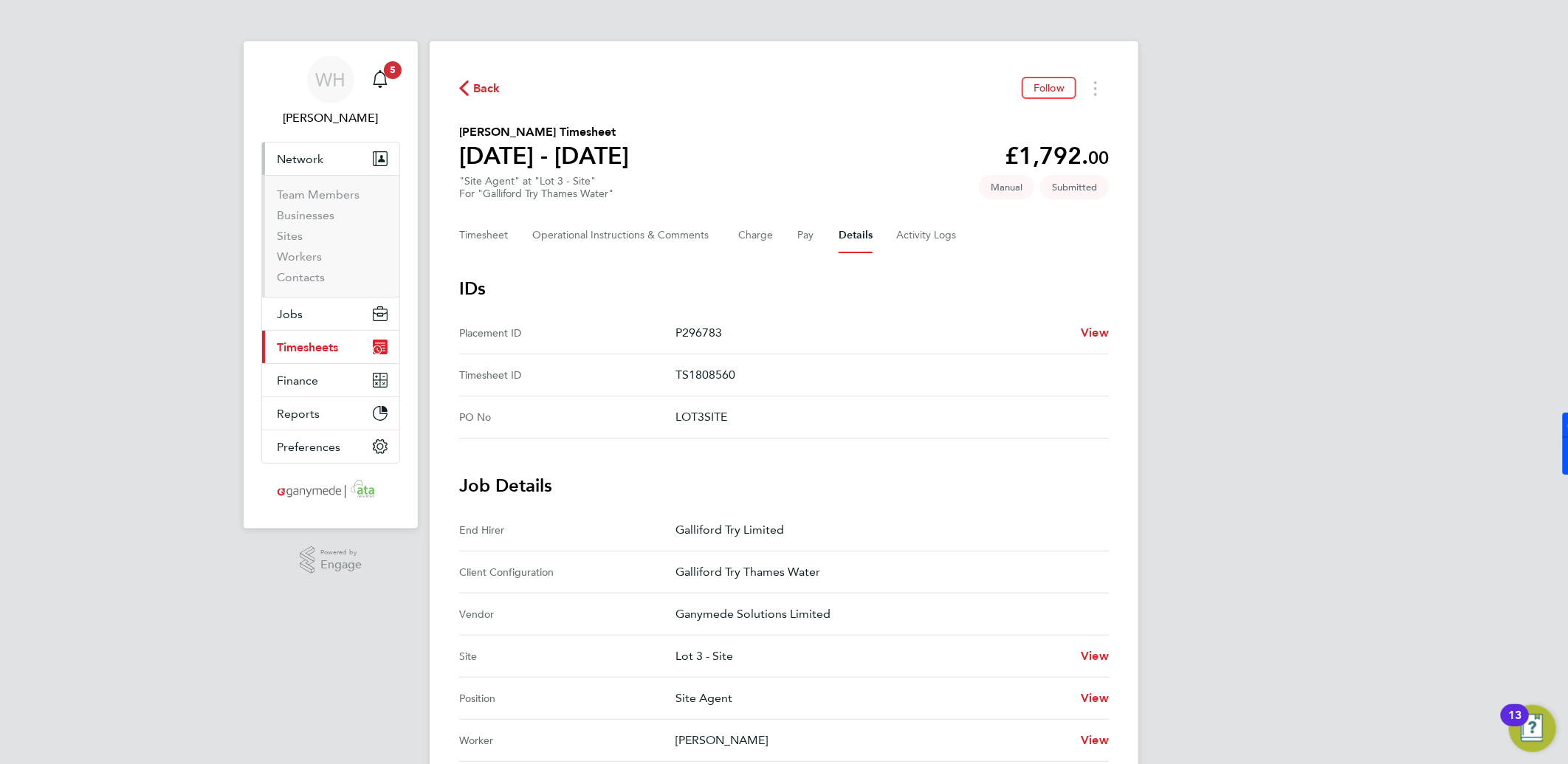
click at [308, 345] on span "Timesheets" at bounding box center [307, 347] width 61 height 14
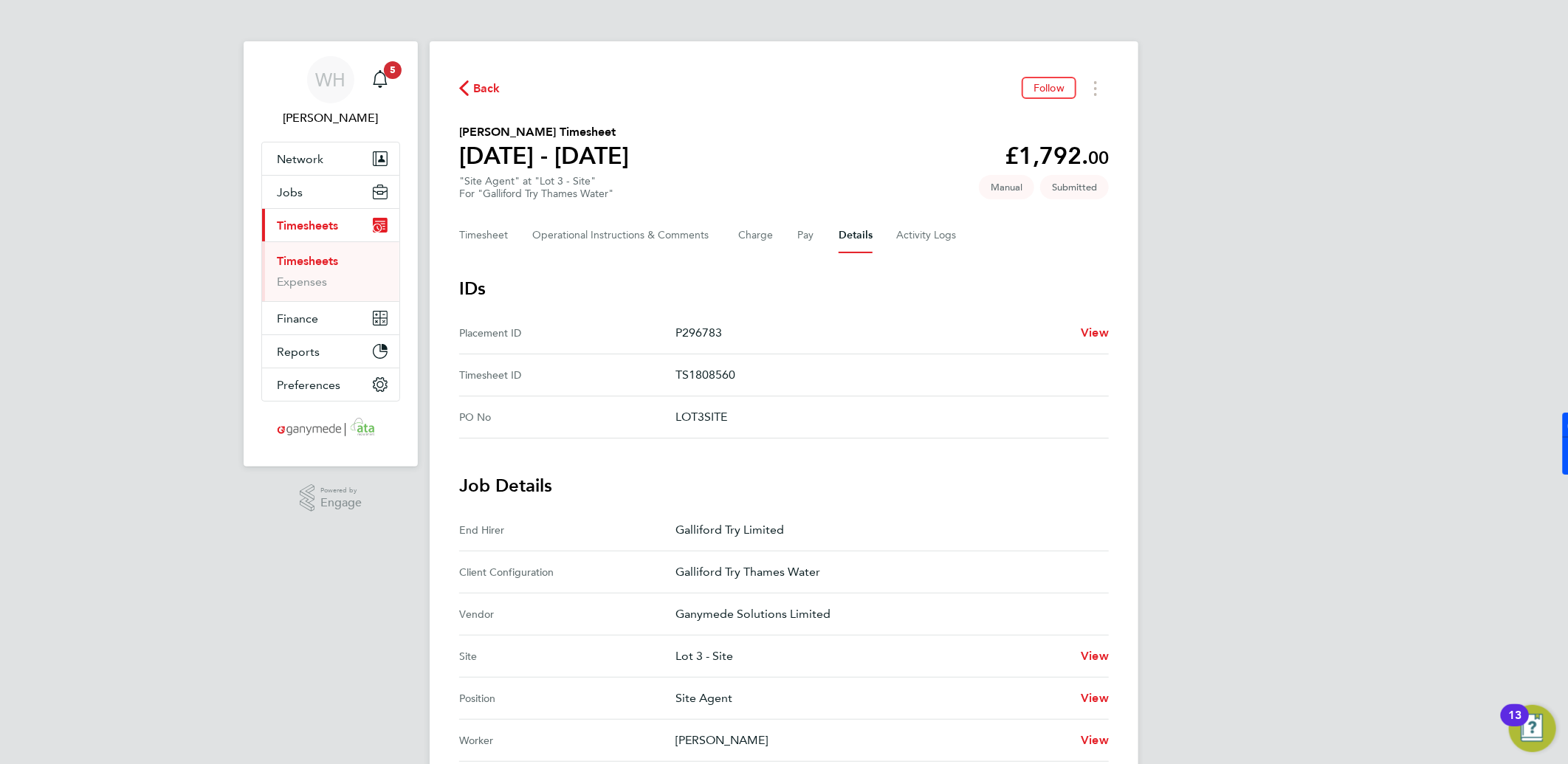
click at [304, 257] on link "Timesheets" at bounding box center [307, 261] width 61 height 14
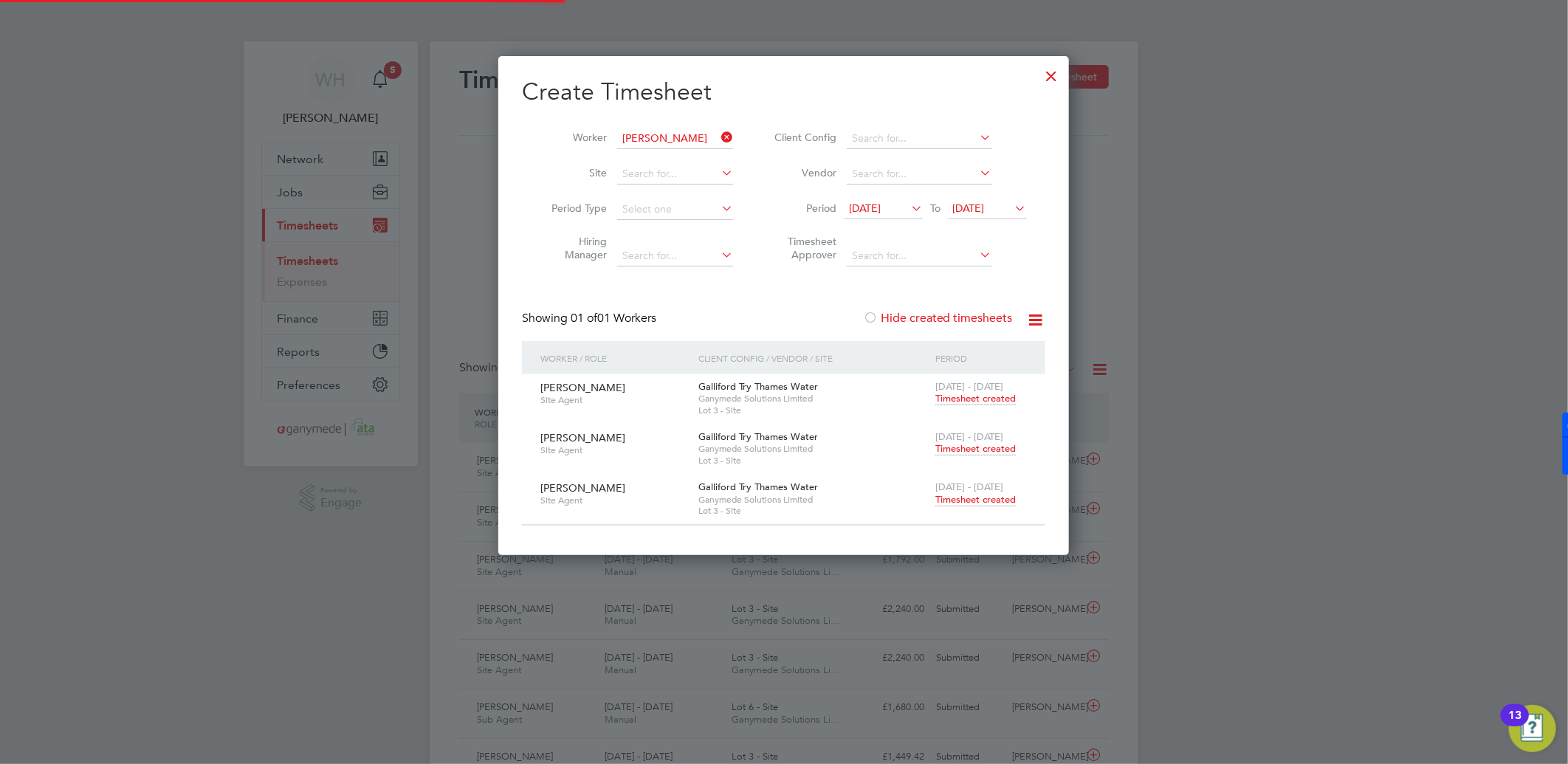
scroll to position [37, 128]
click at [1052, 79] on div at bounding box center [1052, 72] width 26 height 26
